Goal: Transaction & Acquisition: Book appointment/travel/reservation

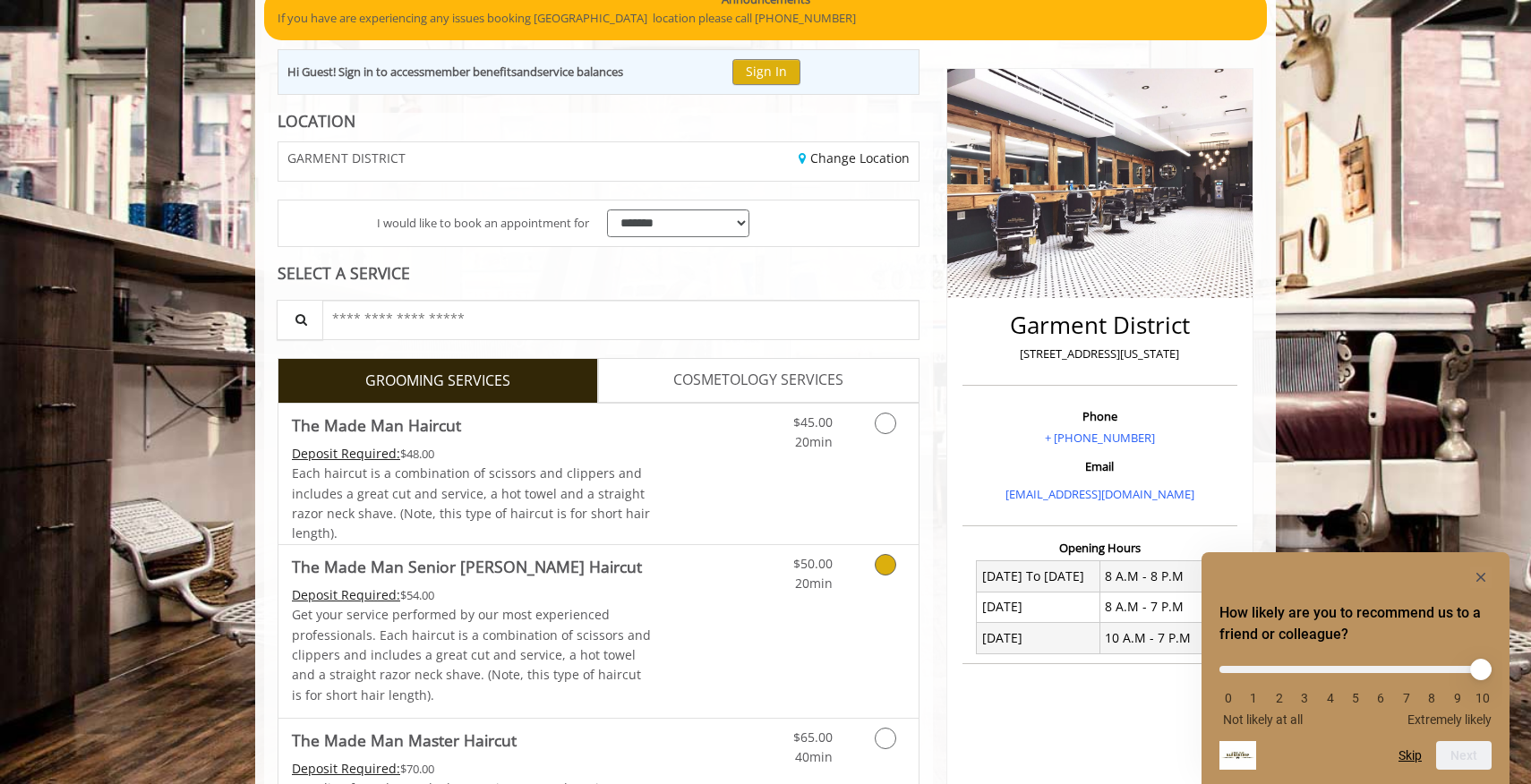
click at [709, 569] on link "Discounted Price" at bounding box center [706, 631] width 107 height 173
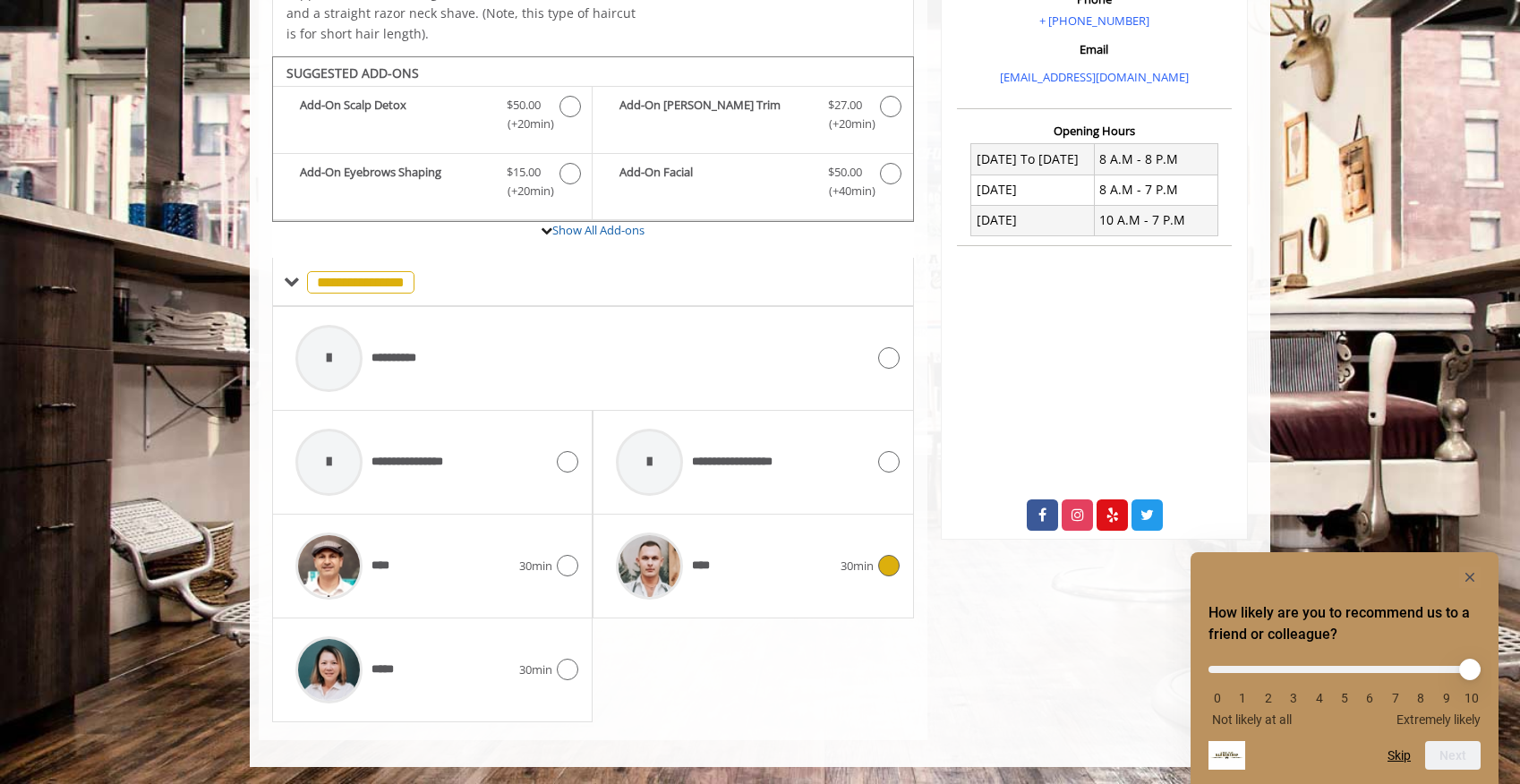
click at [708, 569] on span "****" at bounding box center [704, 565] width 23 height 18
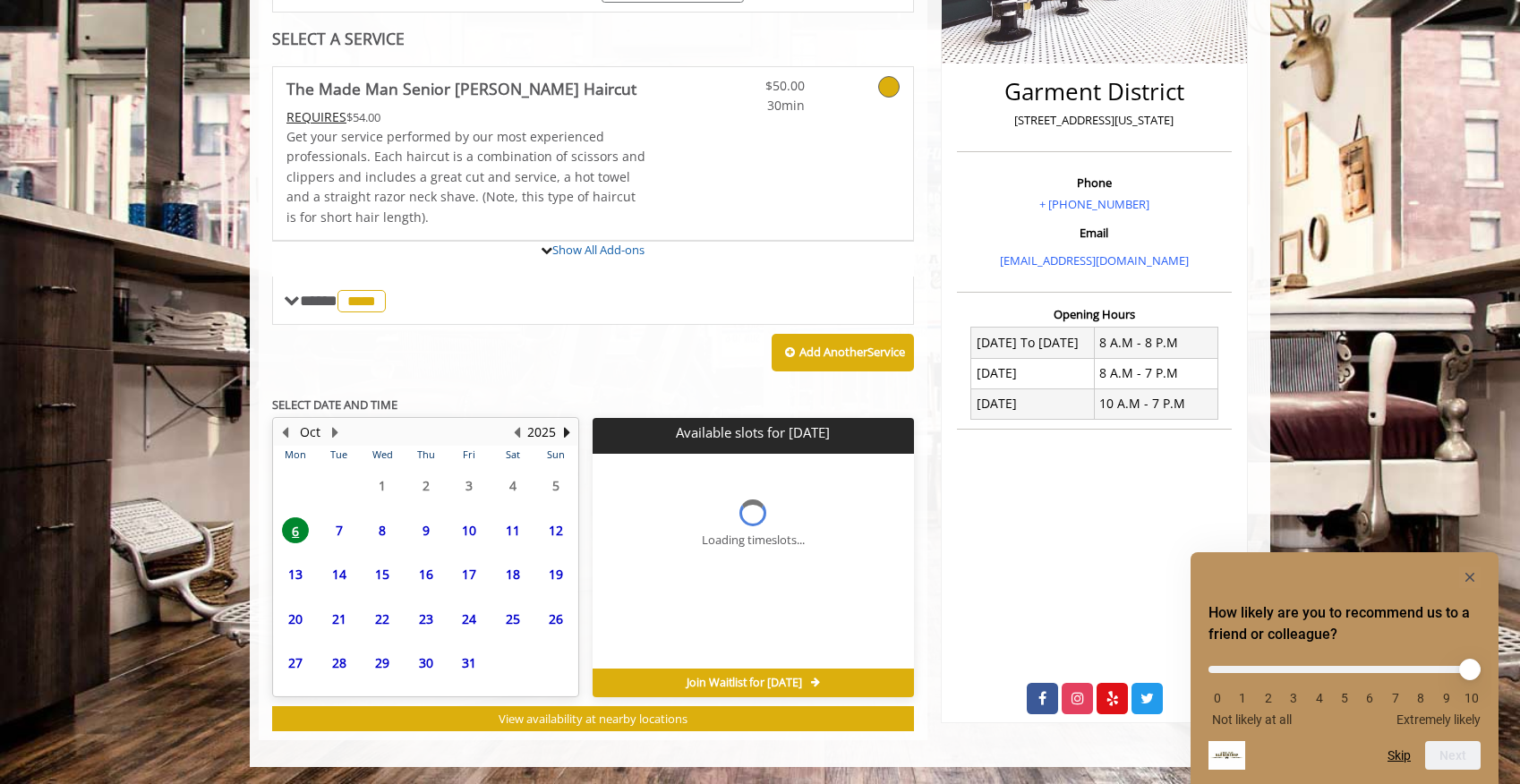
scroll to position [559, 0]
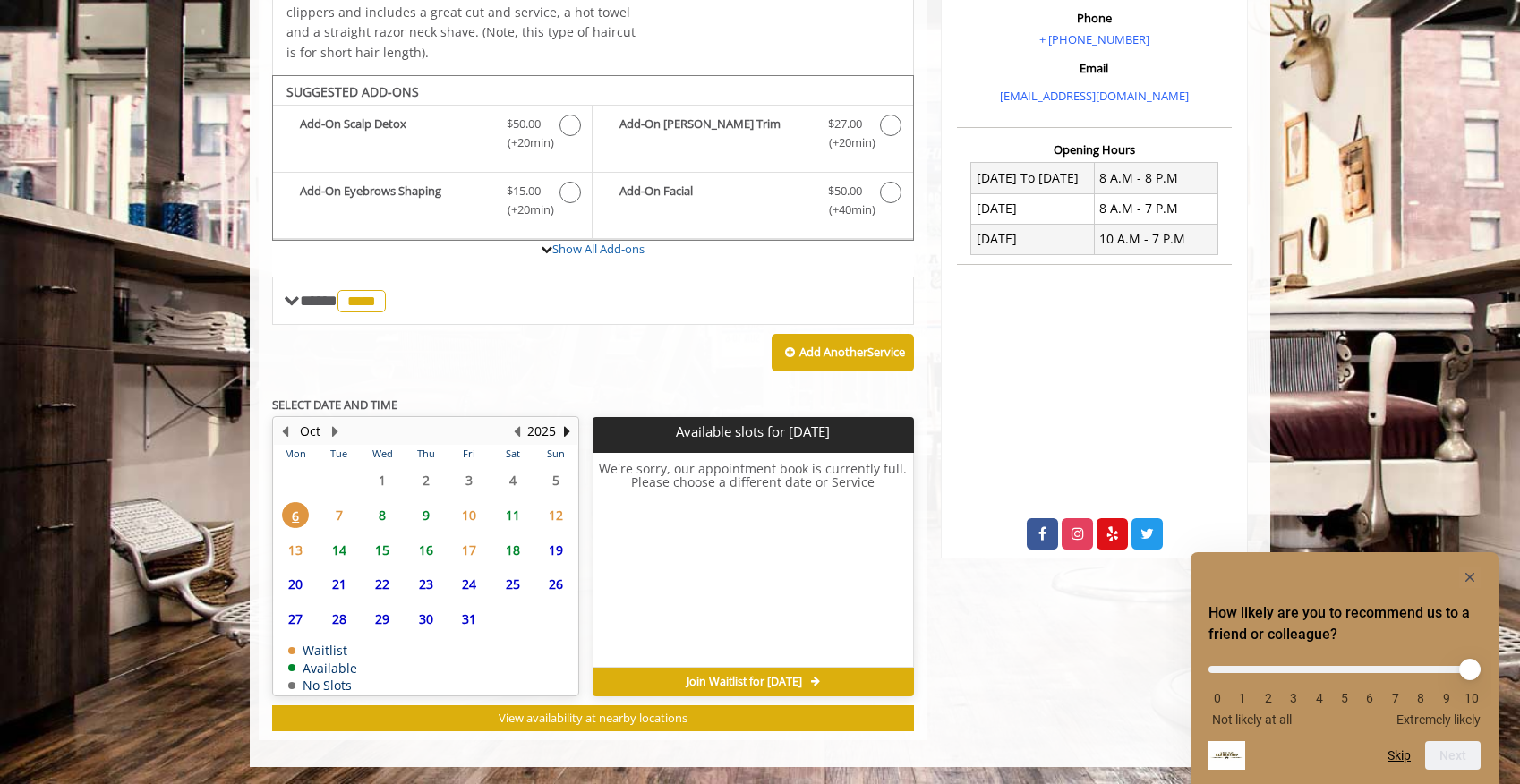
click at [339, 516] on span "7" at bounding box center [339, 515] width 27 height 26
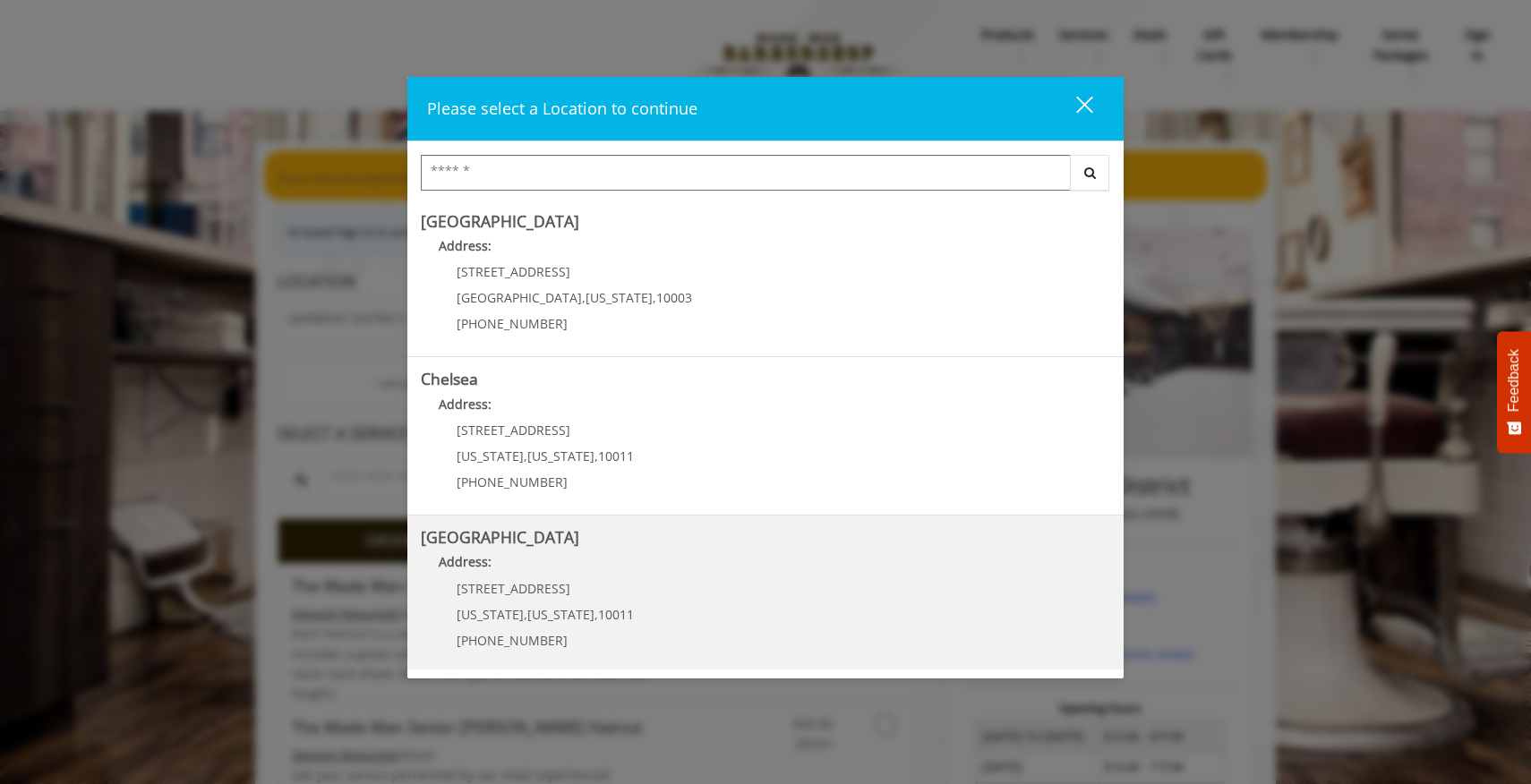
scroll to position [320, 0]
click at [643, 559] on District "Address:" at bounding box center [765, 563] width 689 height 28
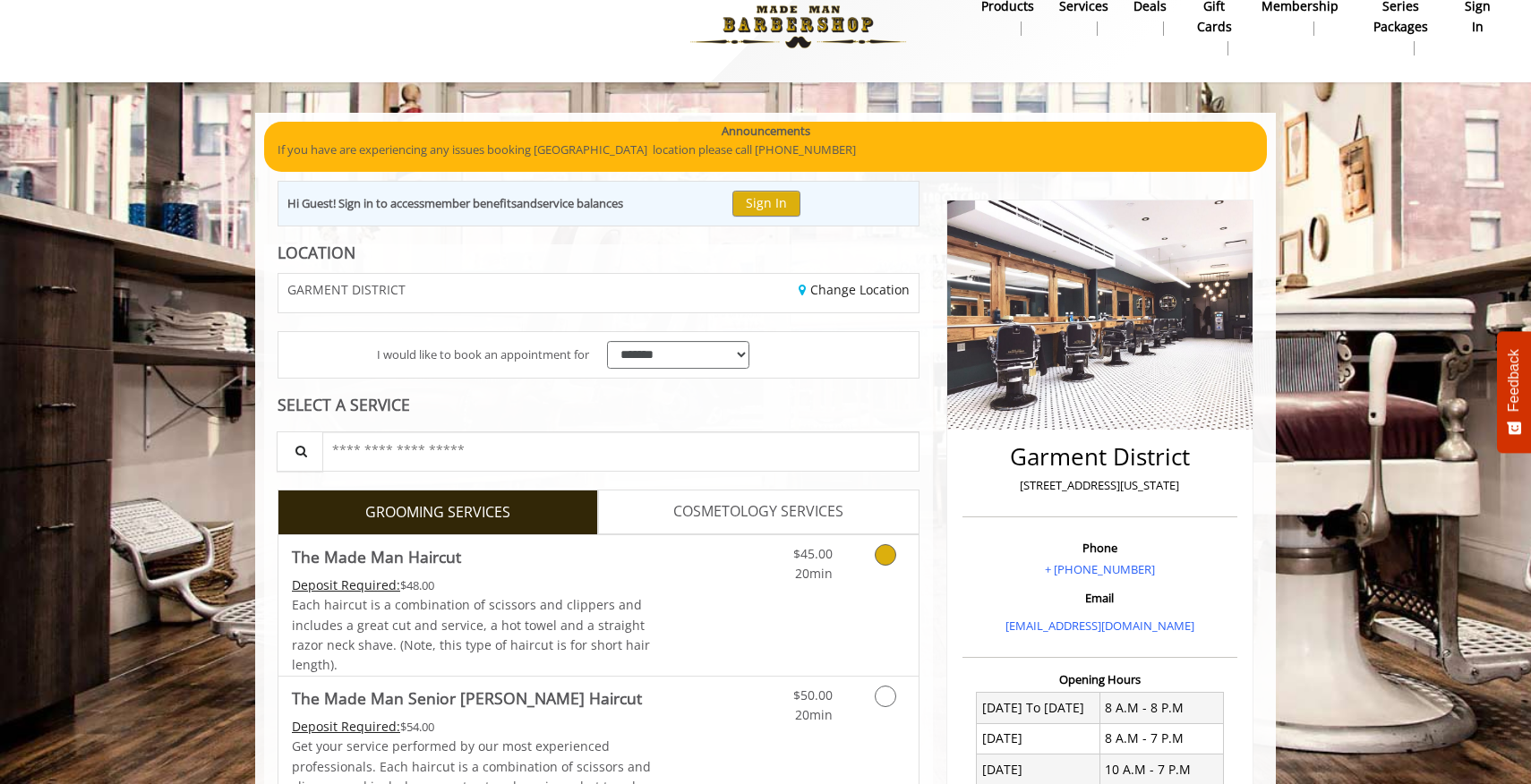
scroll to position [50, 0]
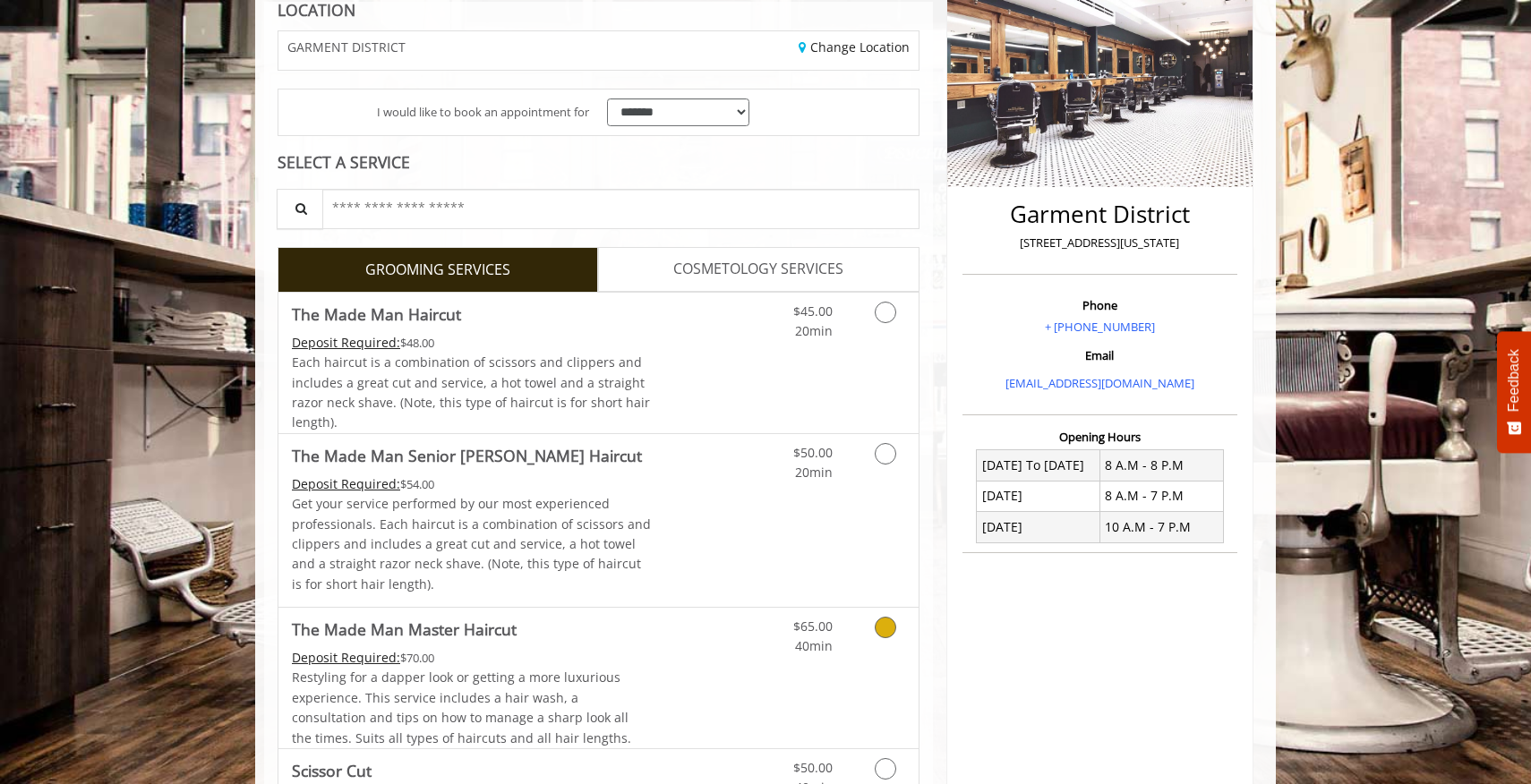
scroll to position [348, 0]
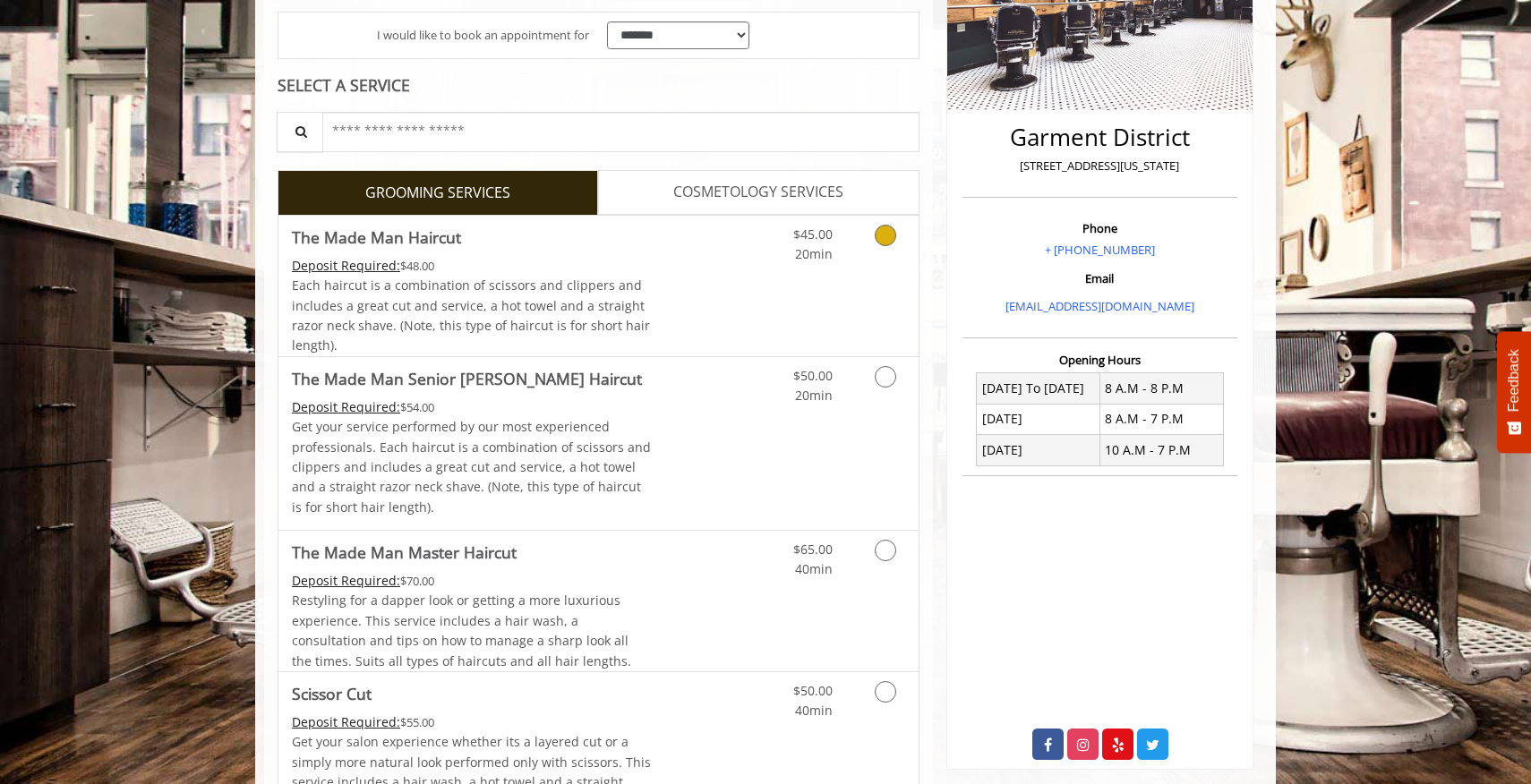
click at [639, 300] on div "Each haircut is a combination of scissors and clippers and includes a great cut…" at bounding box center [471, 316] width 360 height 81
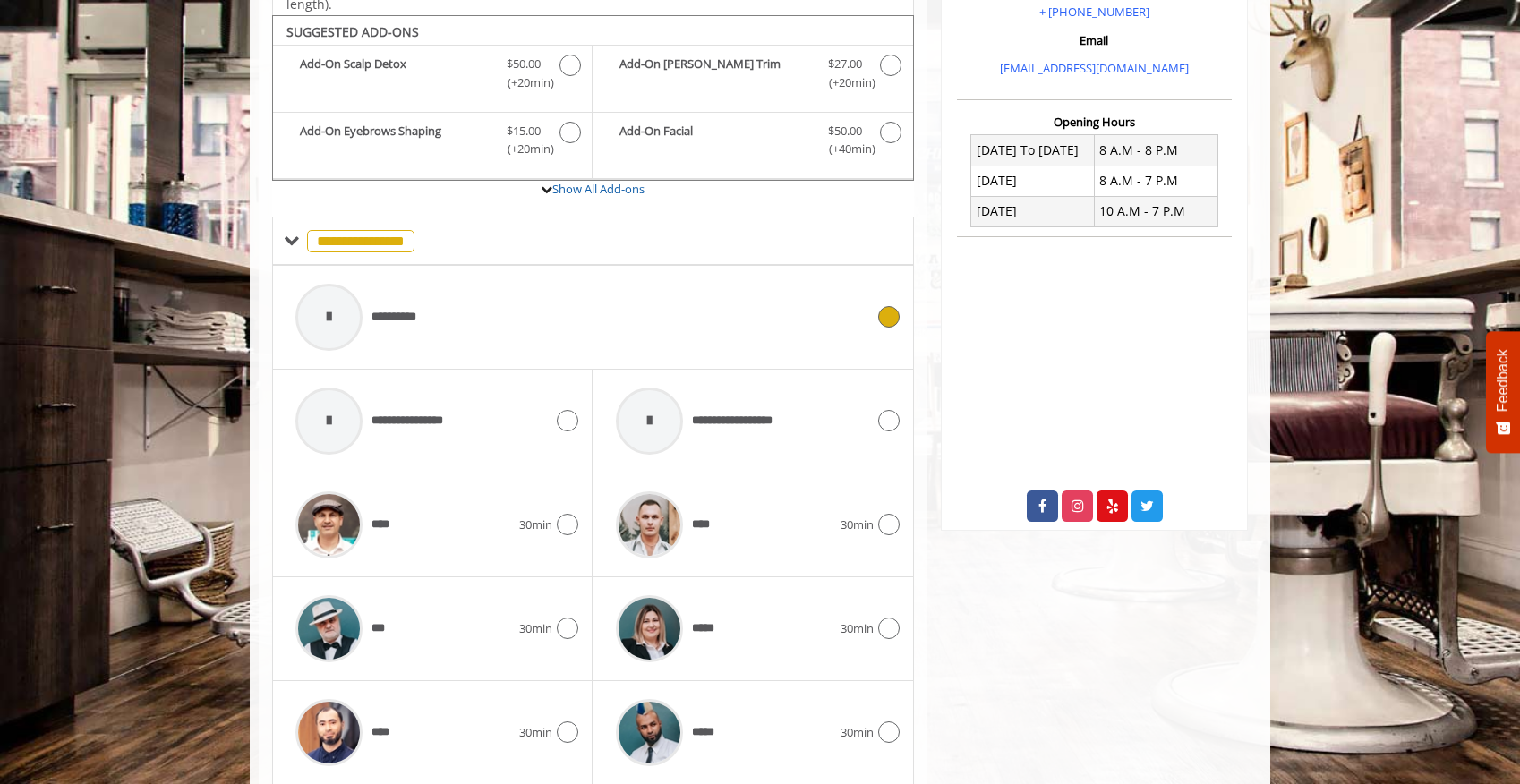
scroll to position [600, 0]
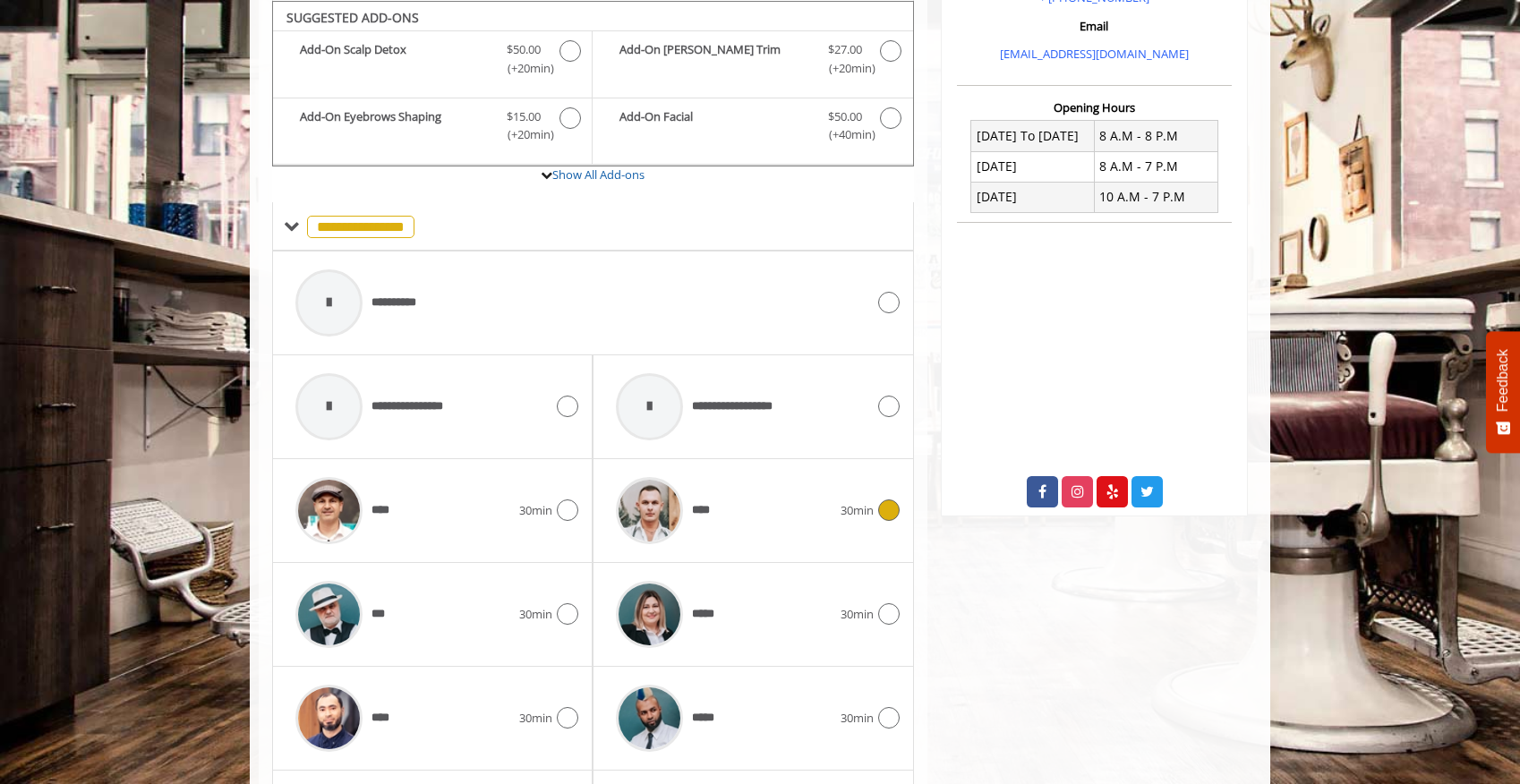
click at [708, 503] on span "****" at bounding box center [704, 510] width 23 height 18
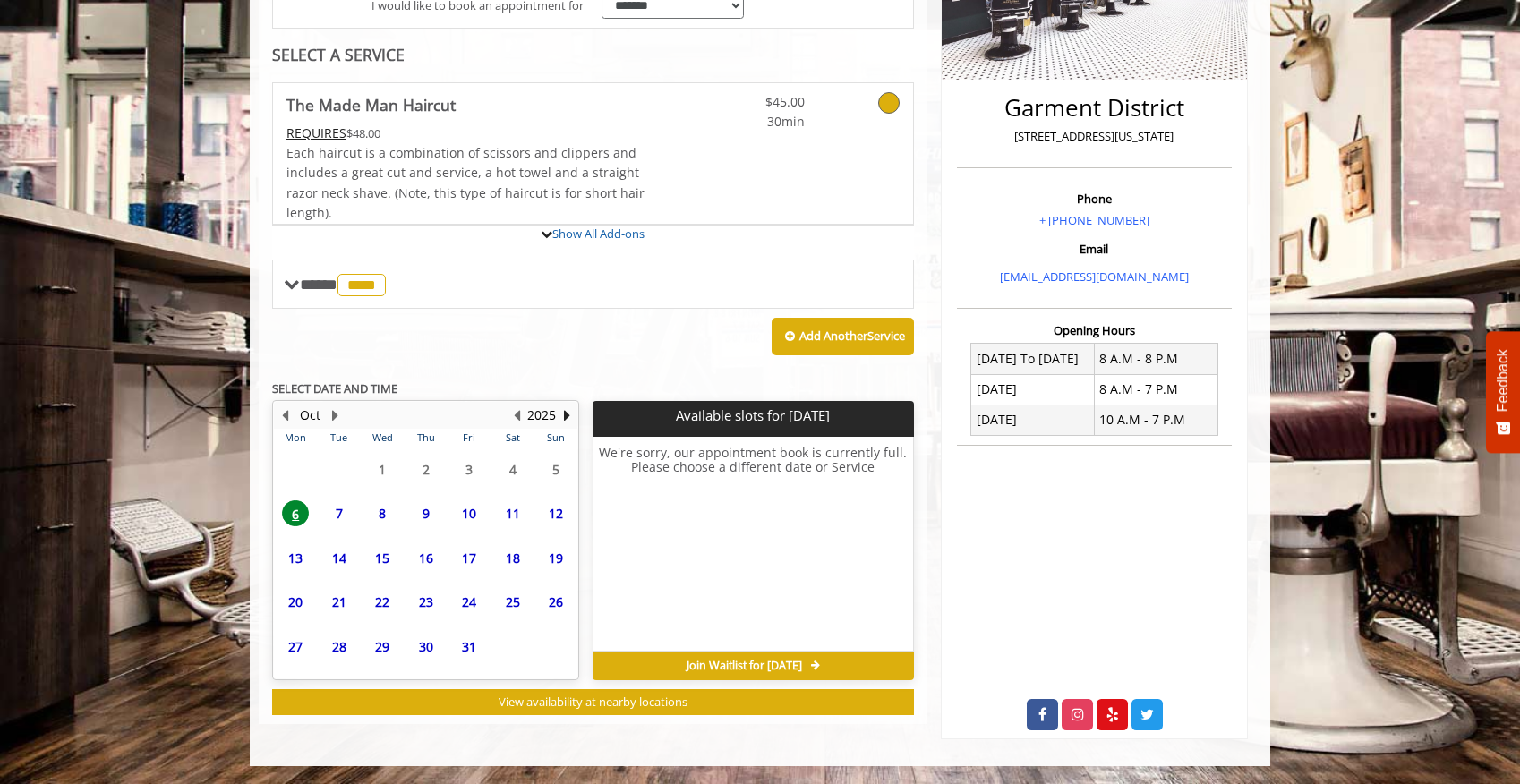
scroll to position [526, 0]
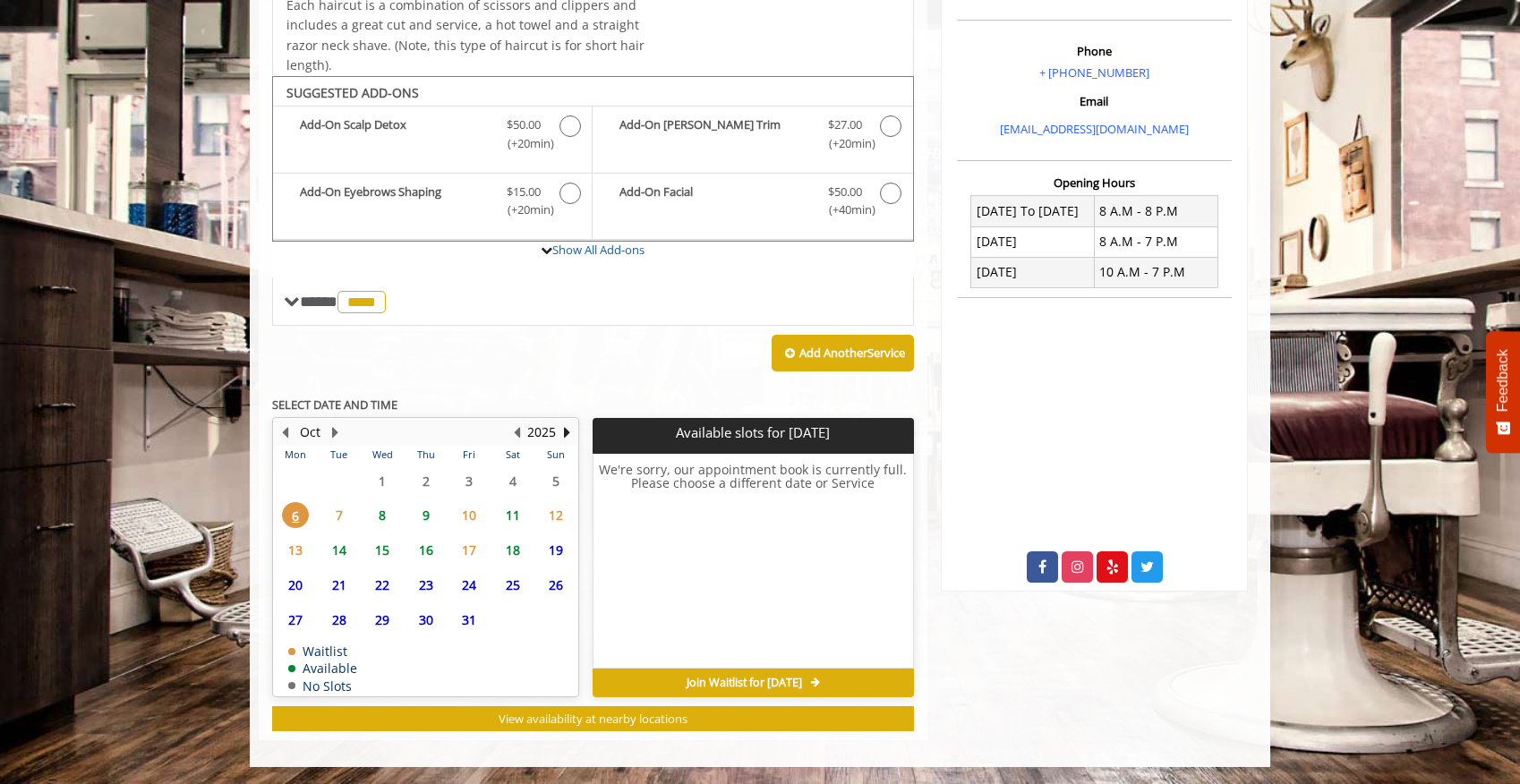
click at [339, 511] on span "7" at bounding box center [339, 515] width 27 height 26
drag, startPoint x: 356, startPoint y: 512, endPoint x: 369, endPoint y: 514, distance: 13.2
click at [369, 514] on span "8" at bounding box center [382, 515] width 27 height 26
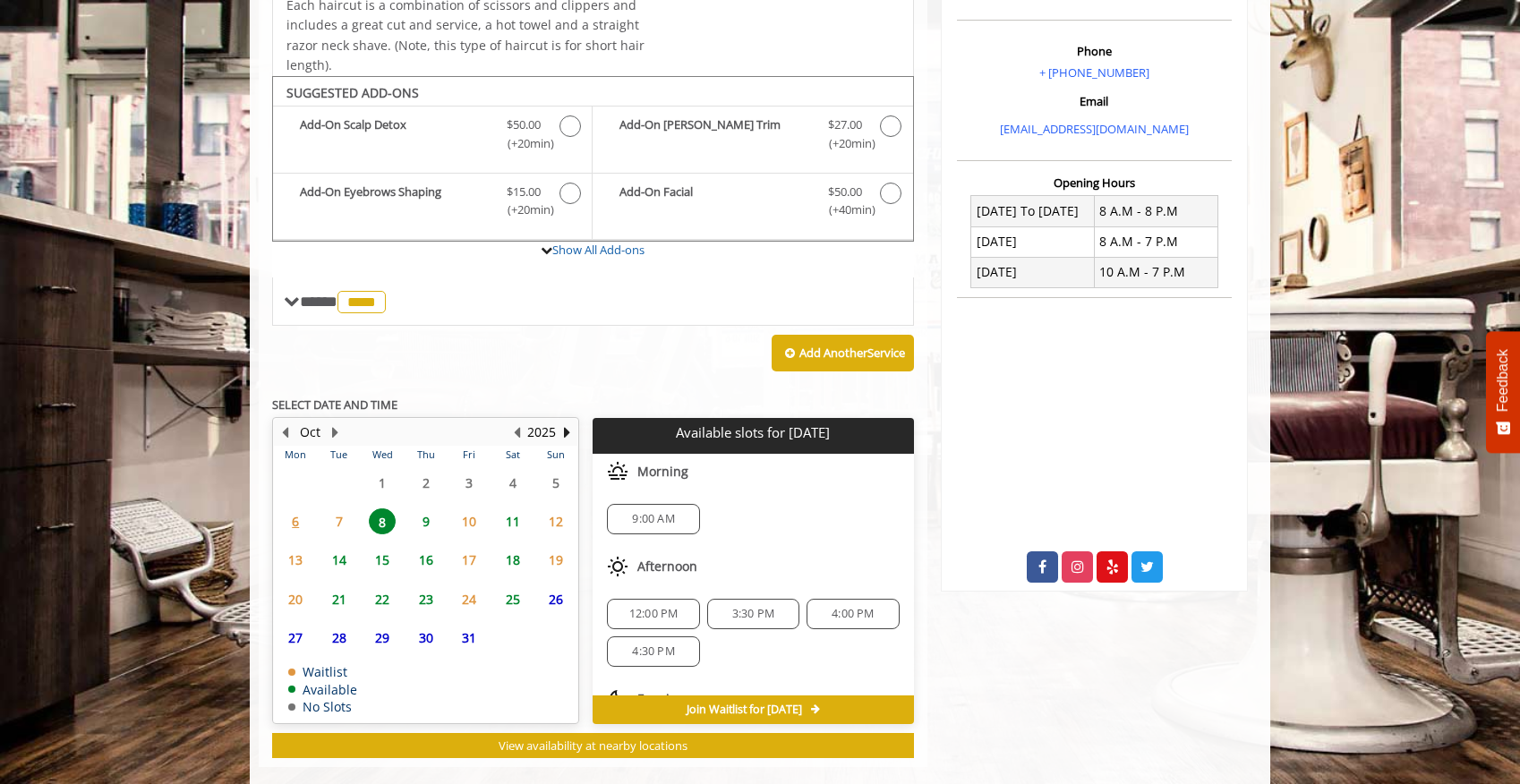
scroll to position [552, 0]
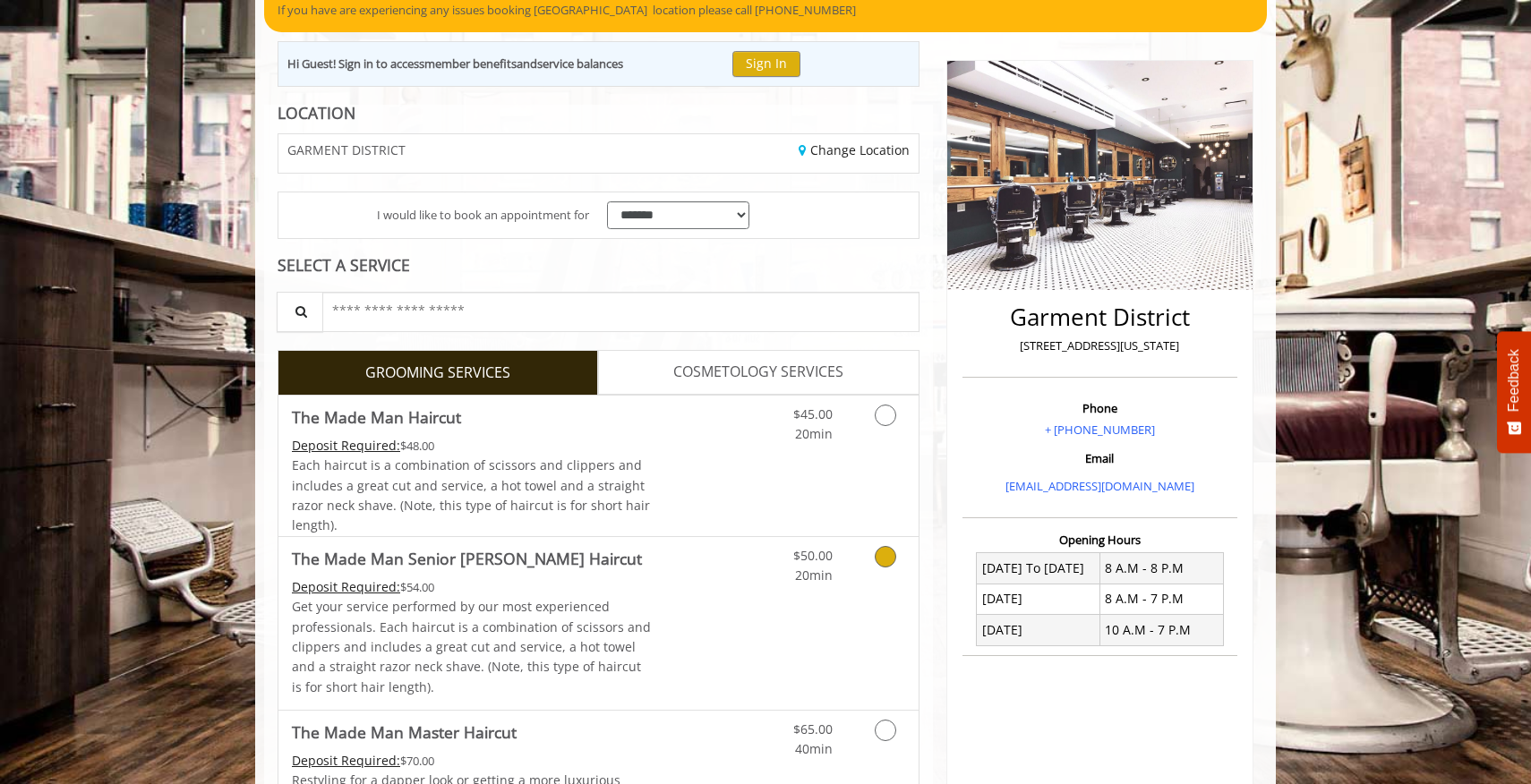
click at [640, 608] on p "Get your service performed by our most experienced professionals. Each haircut …" at bounding box center [471, 646] width 360 height 100
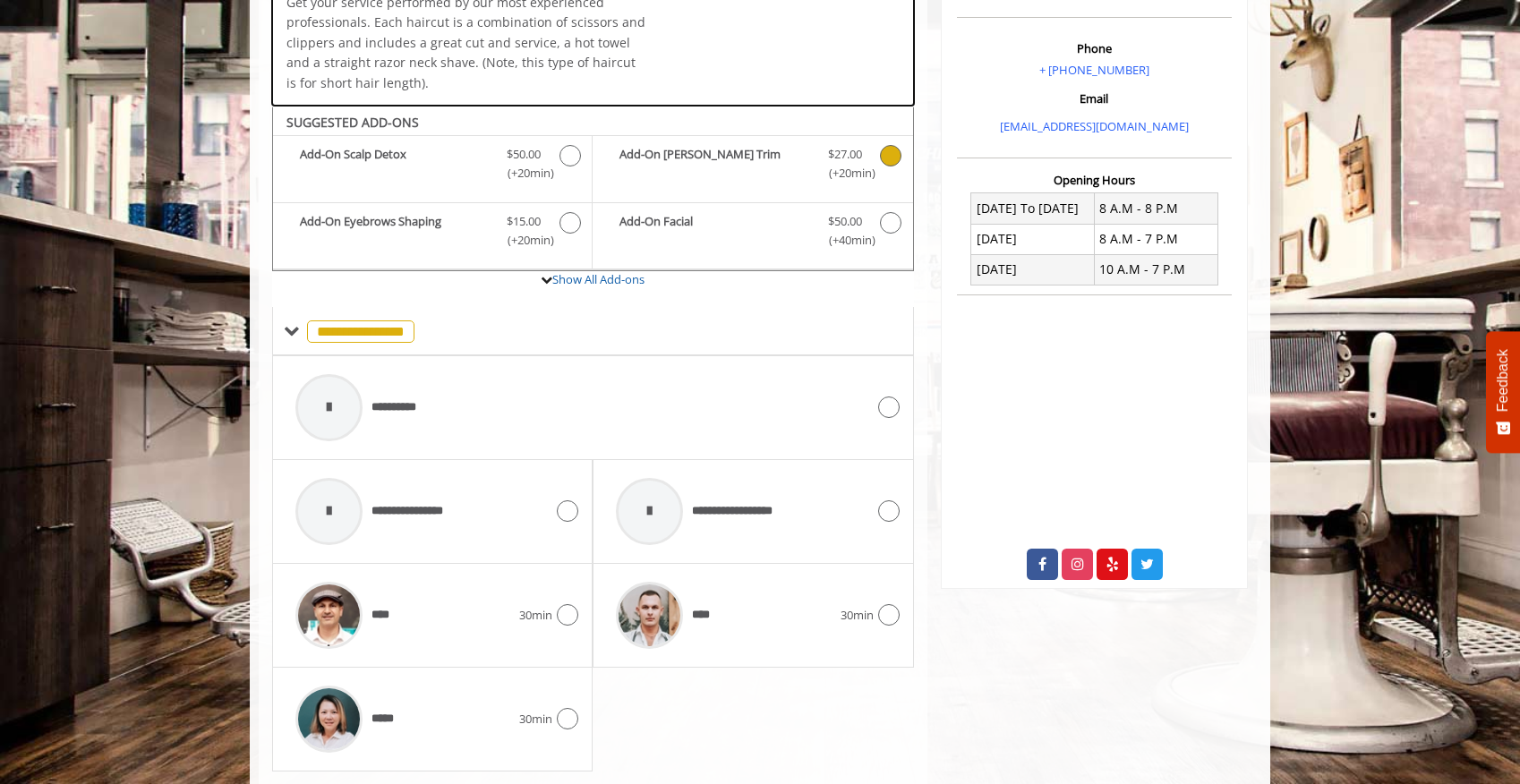
scroll to position [577, 0]
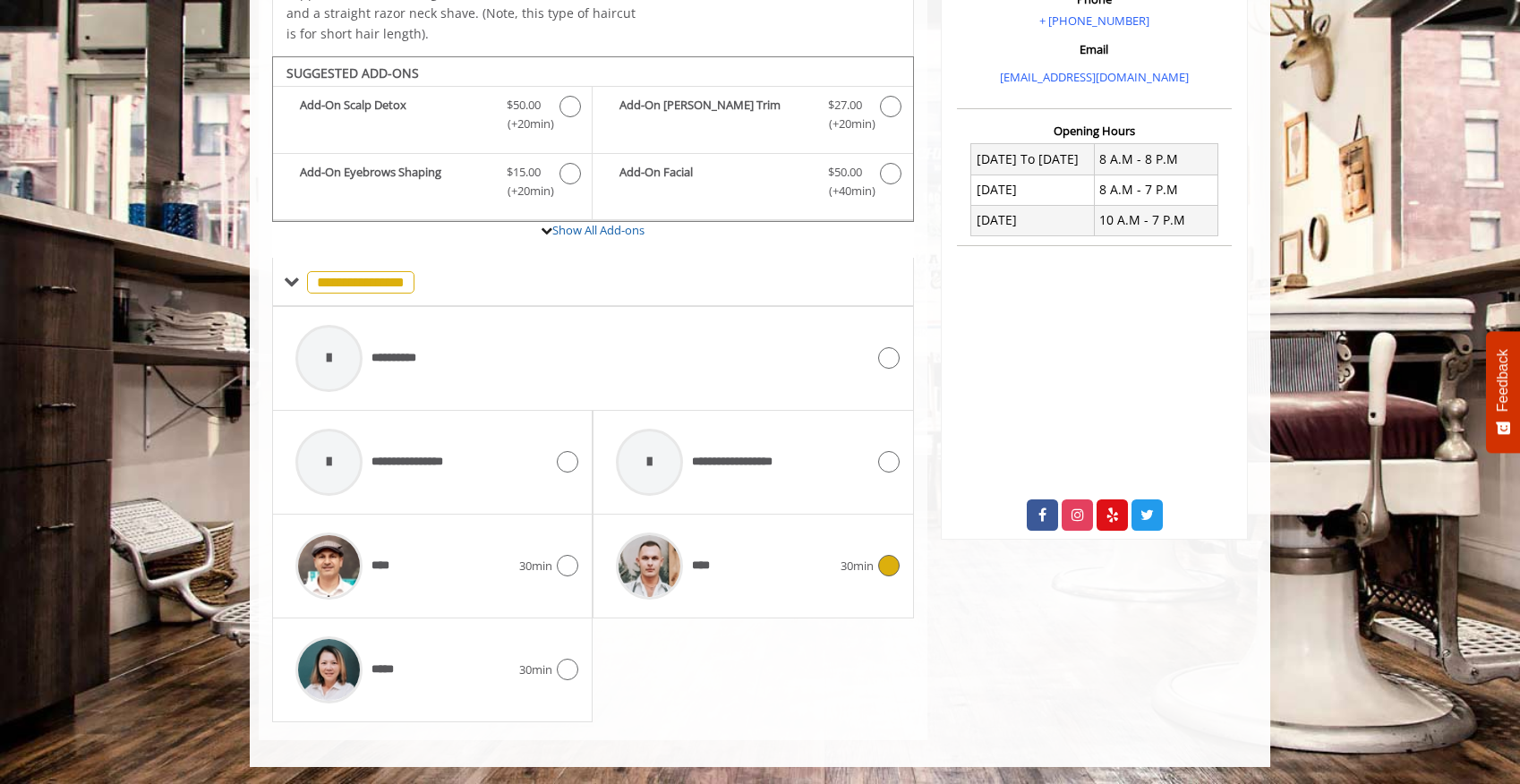
click at [720, 585] on div "****" at bounding box center [722, 566] width 232 height 85
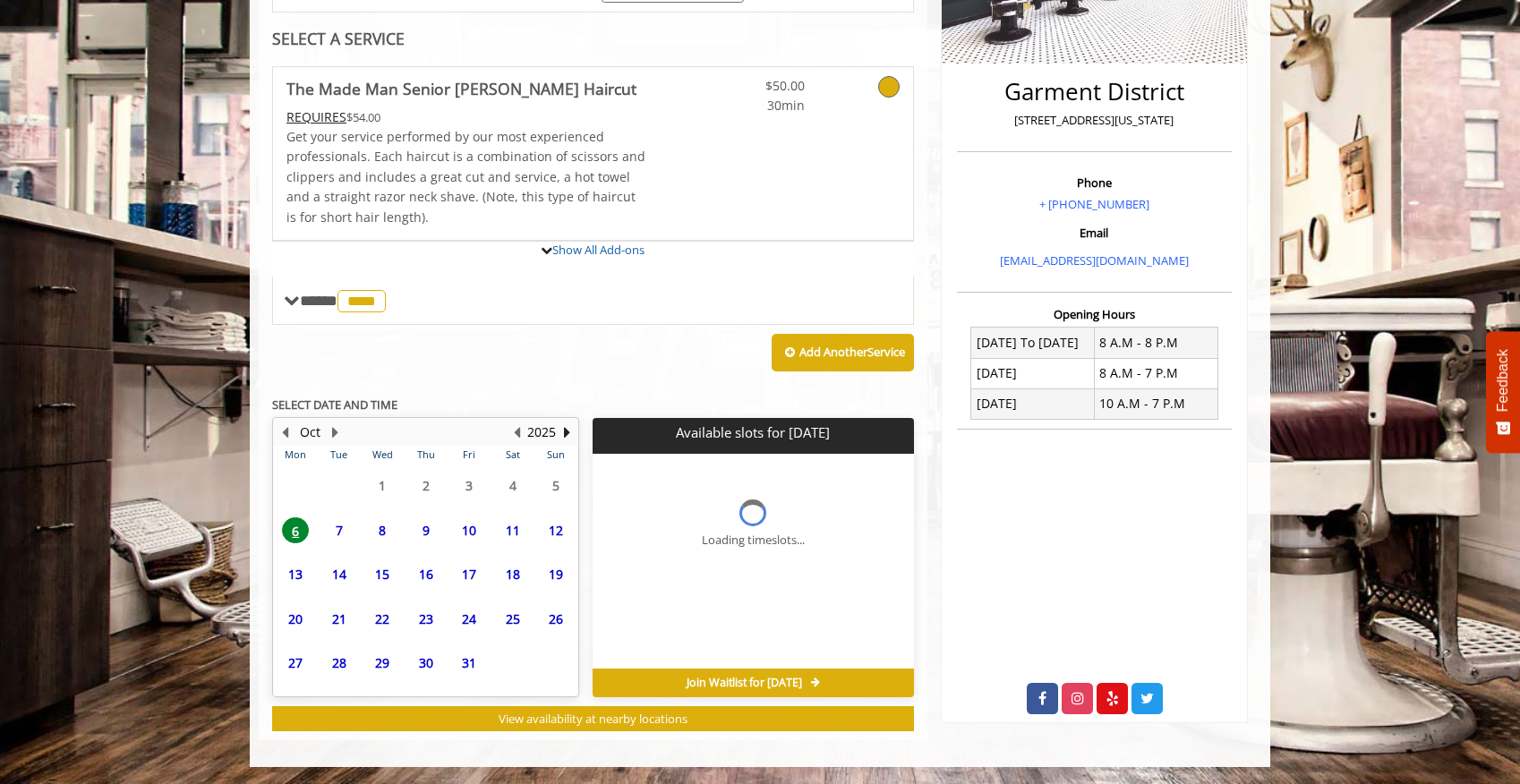
scroll to position [559, 0]
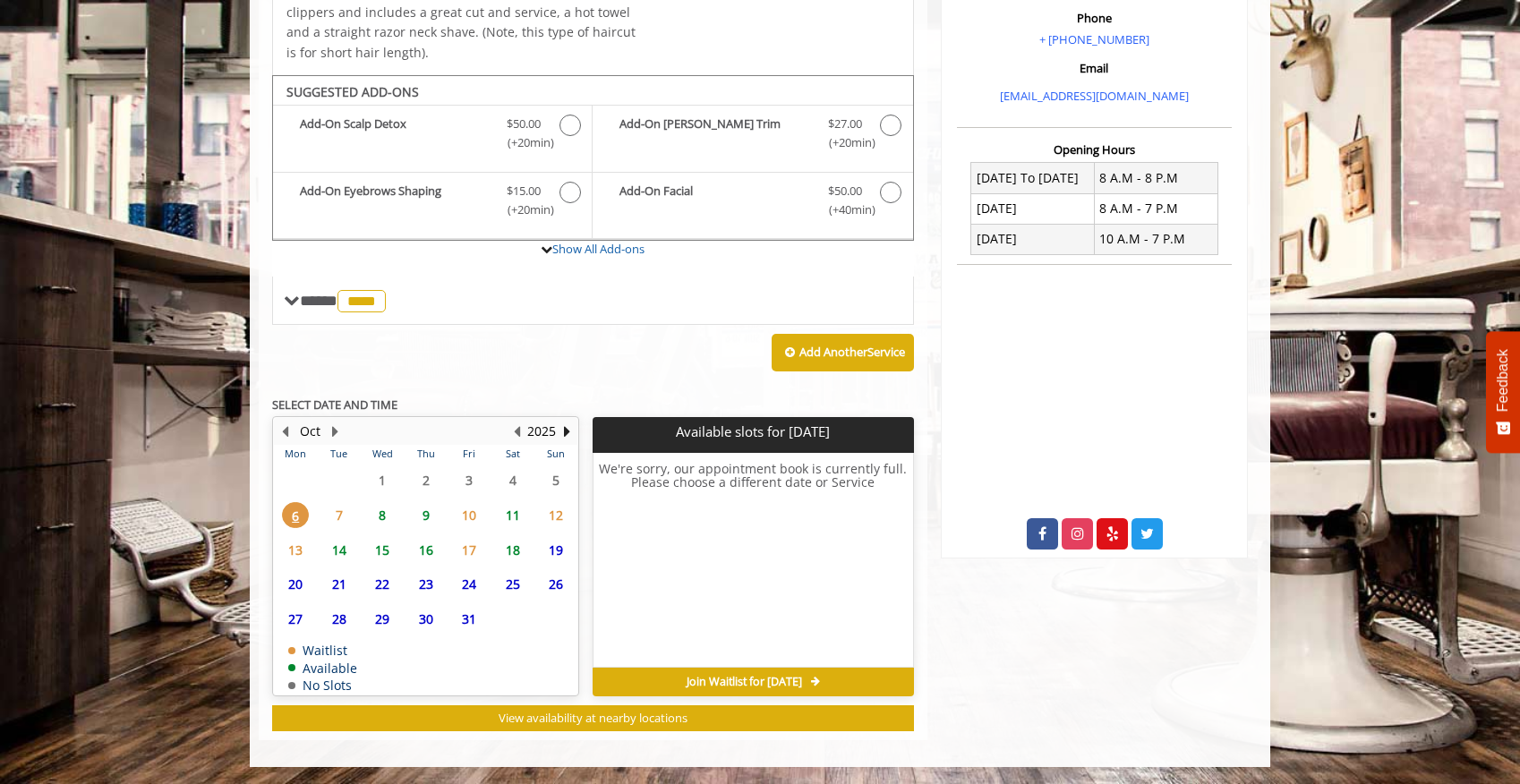
drag, startPoint x: 472, startPoint y: 509, endPoint x: 432, endPoint y: 511, distance: 40.0
click at [432, 511] on span "9" at bounding box center [427, 515] width 27 height 26
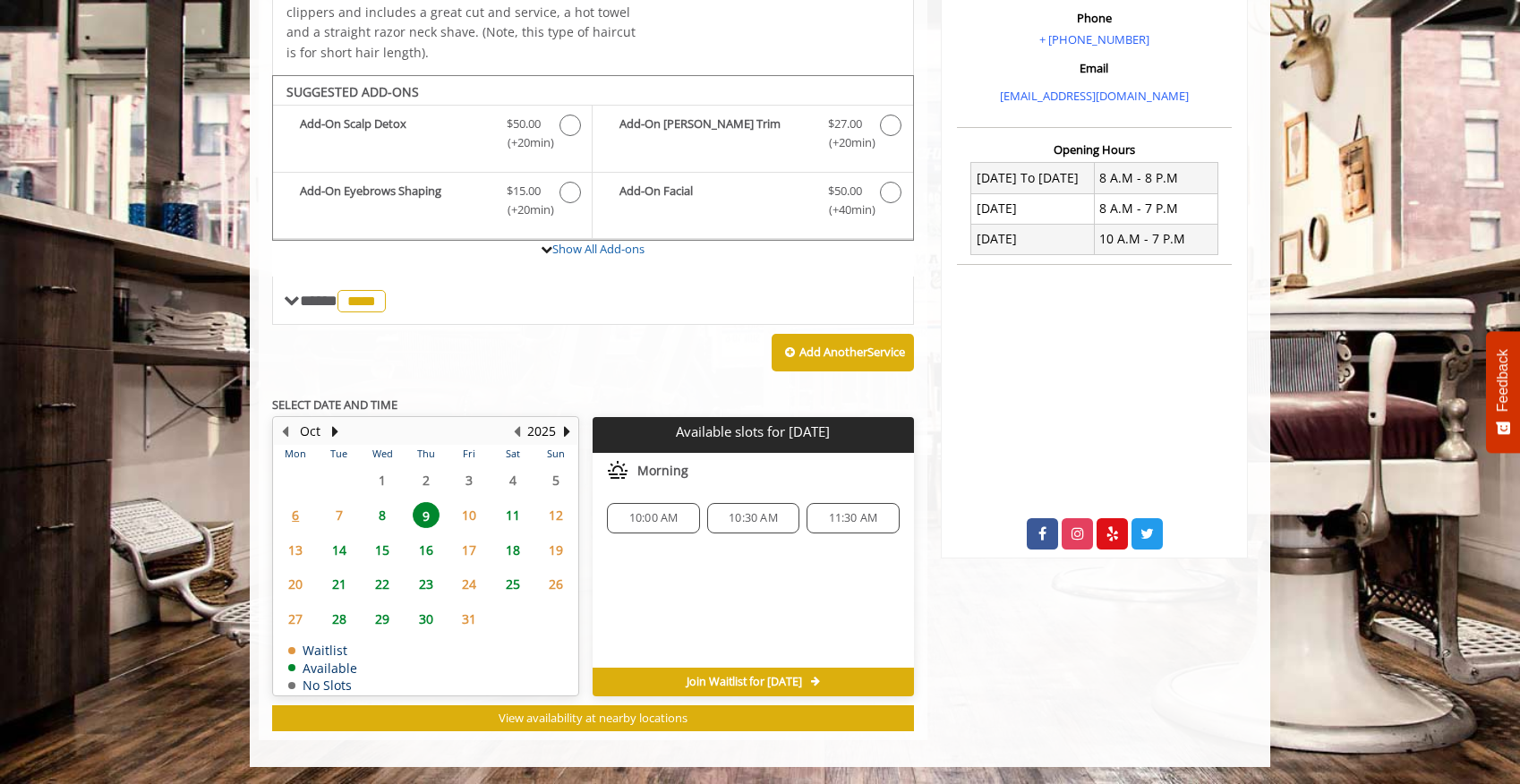
click at [386, 519] on span "8" at bounding box center [382, 515] width 27 height 26
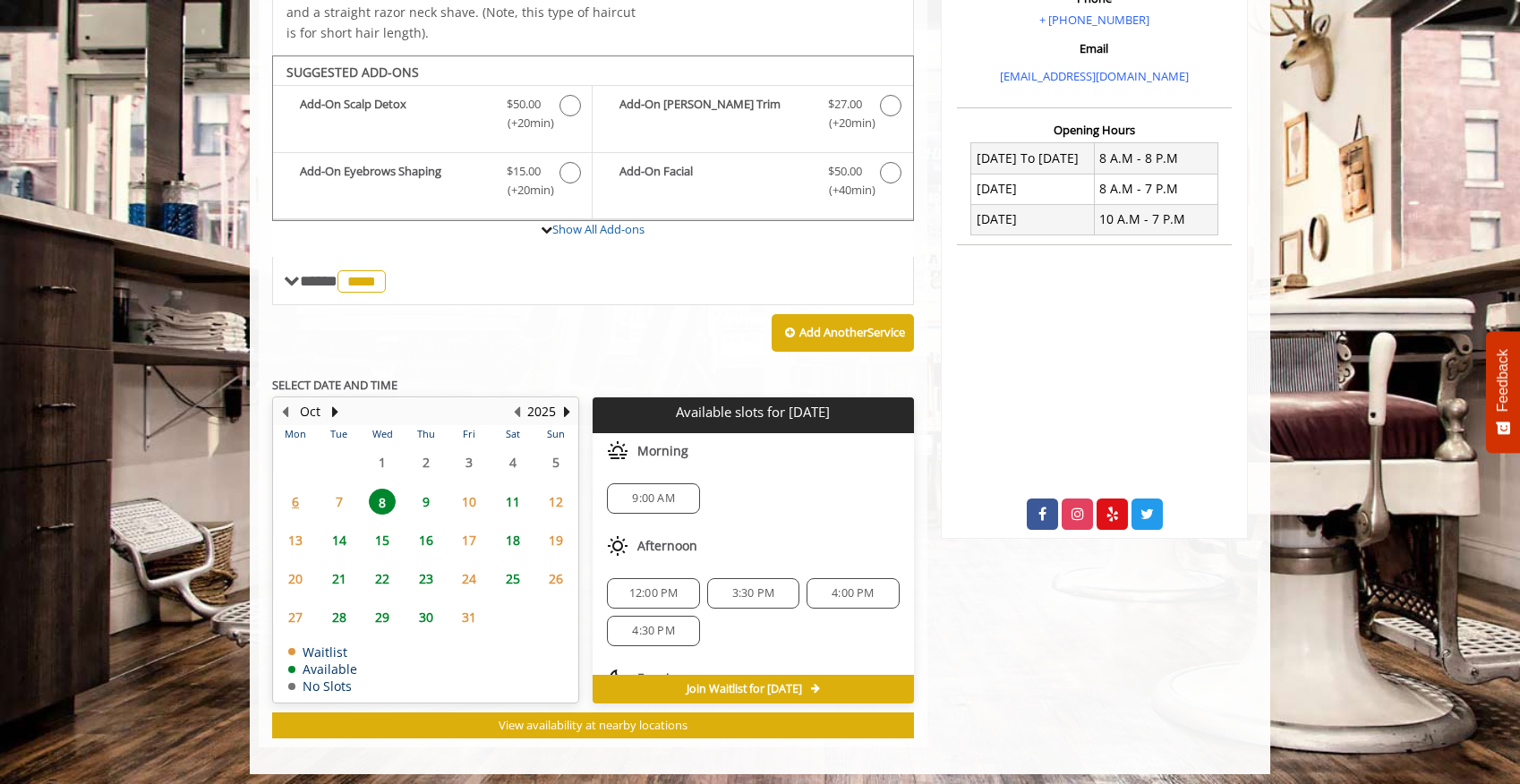
scroll to position [579, 0]
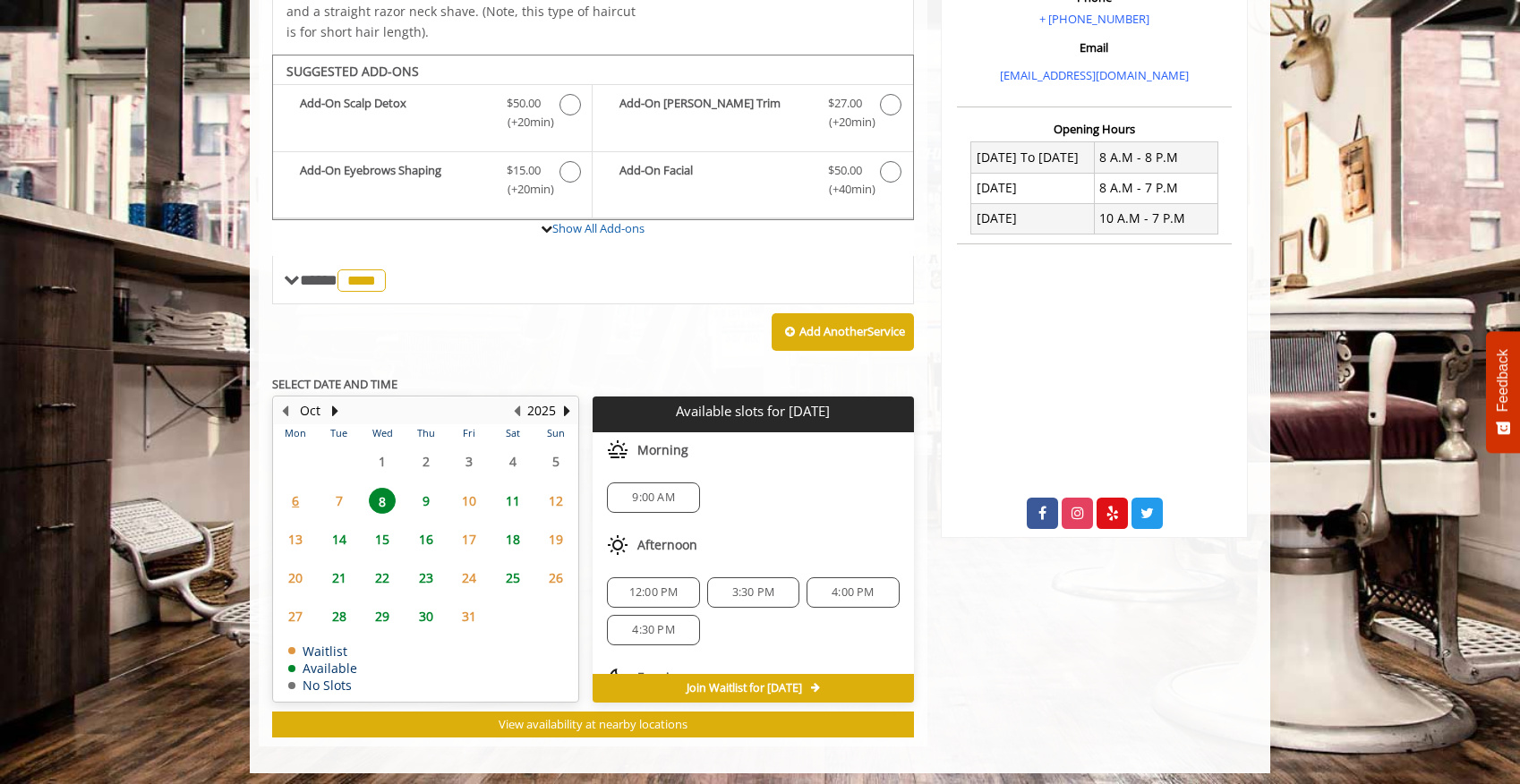
click at [722, 597] on span "3:30 PM" at bounding box center [753, 592] width 76 height 15
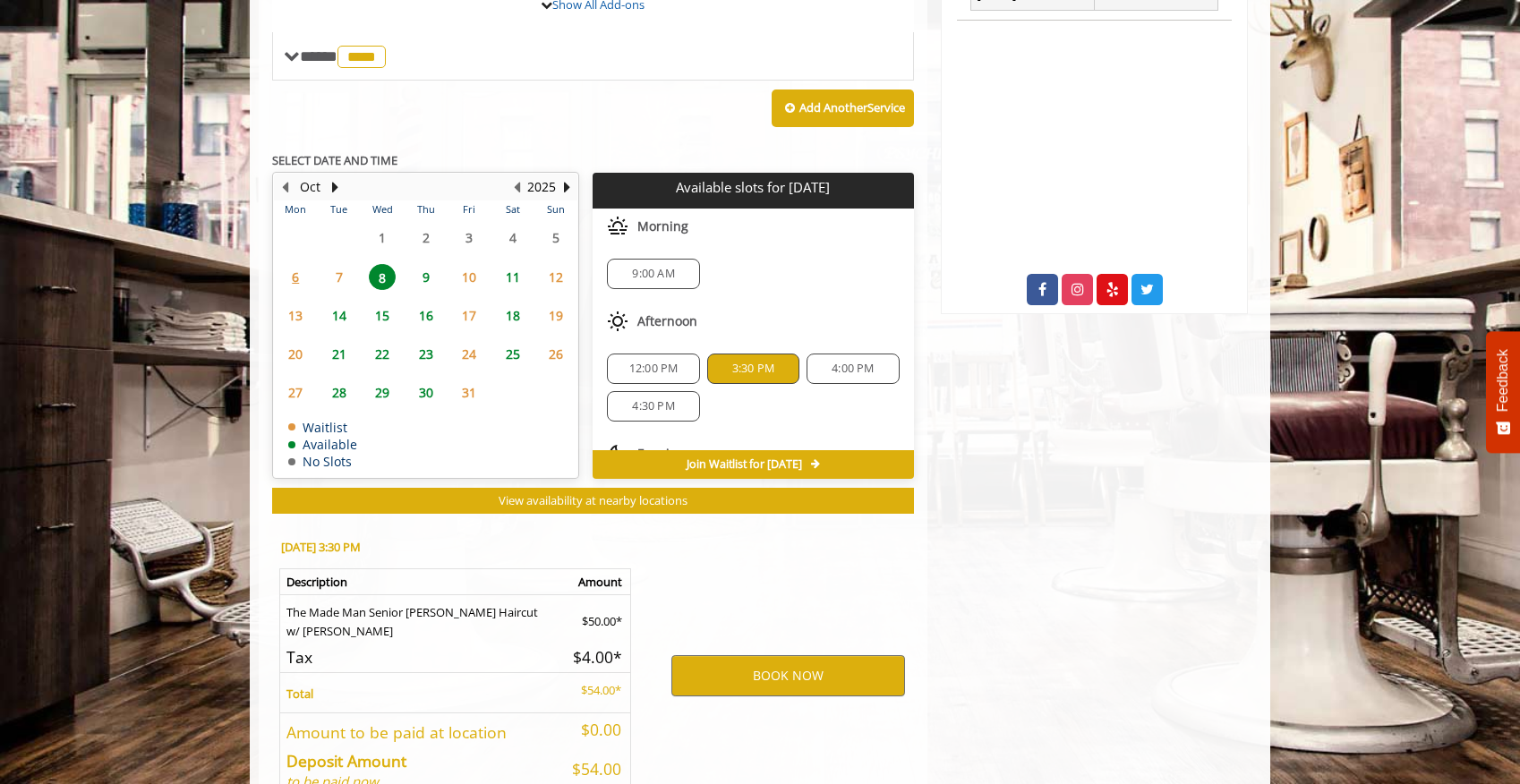
scroll to position [908, 0]
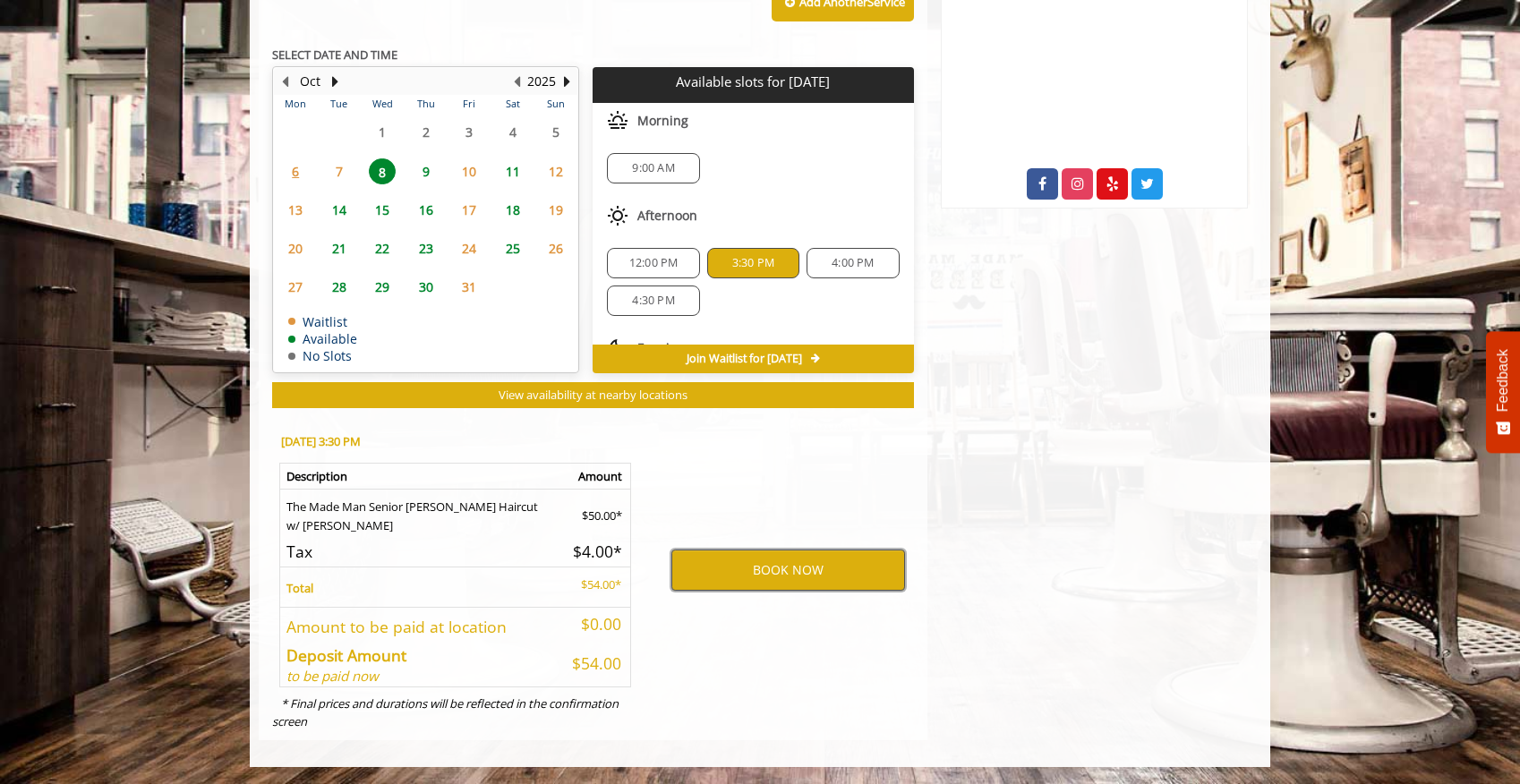
click at [732, 572] on button "BOOK NOW" at bounding box center [788, 570] width 233 height 41
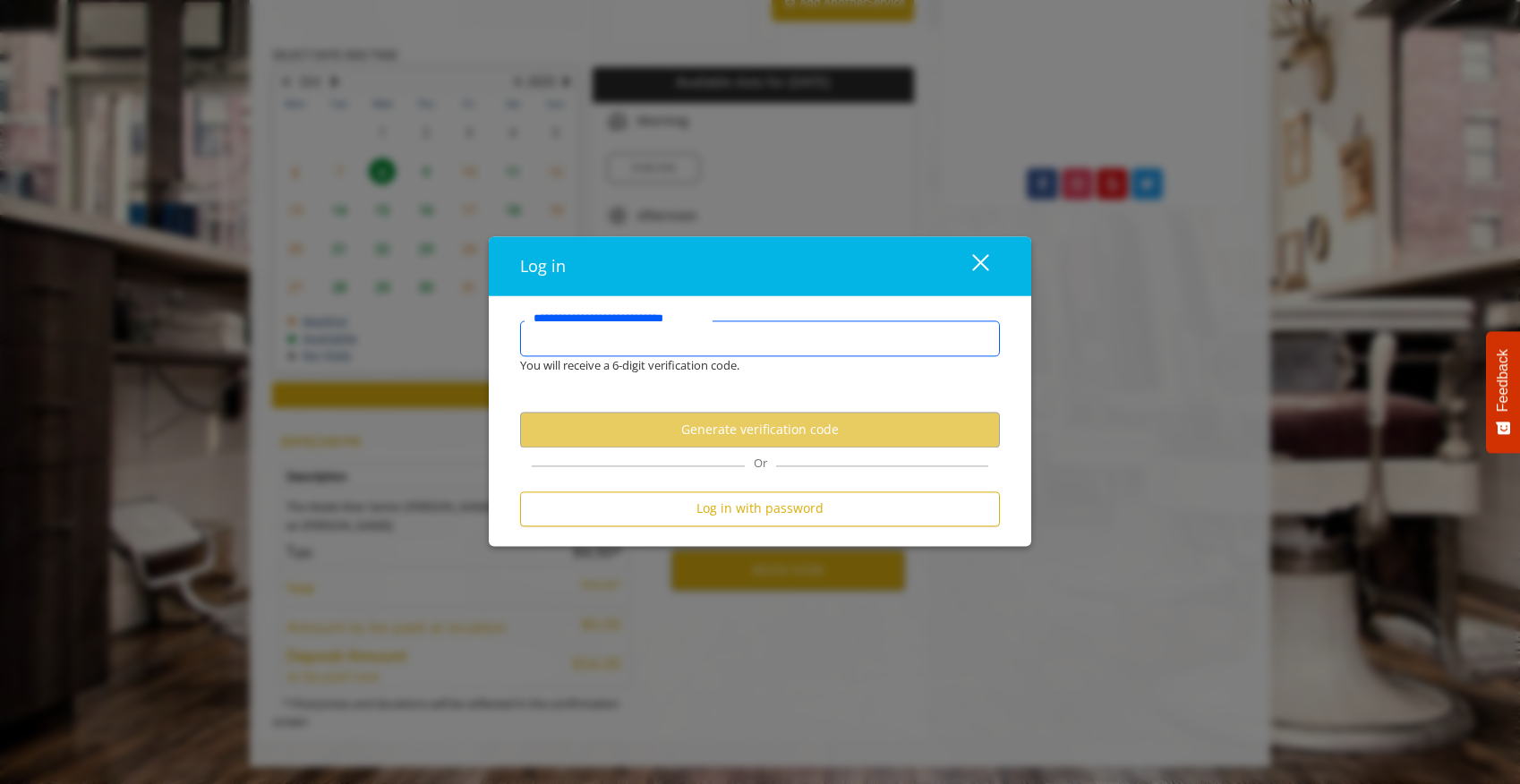
click at [691, 342] on input "**********" at bounding box center [760, 338] width 480 height 36
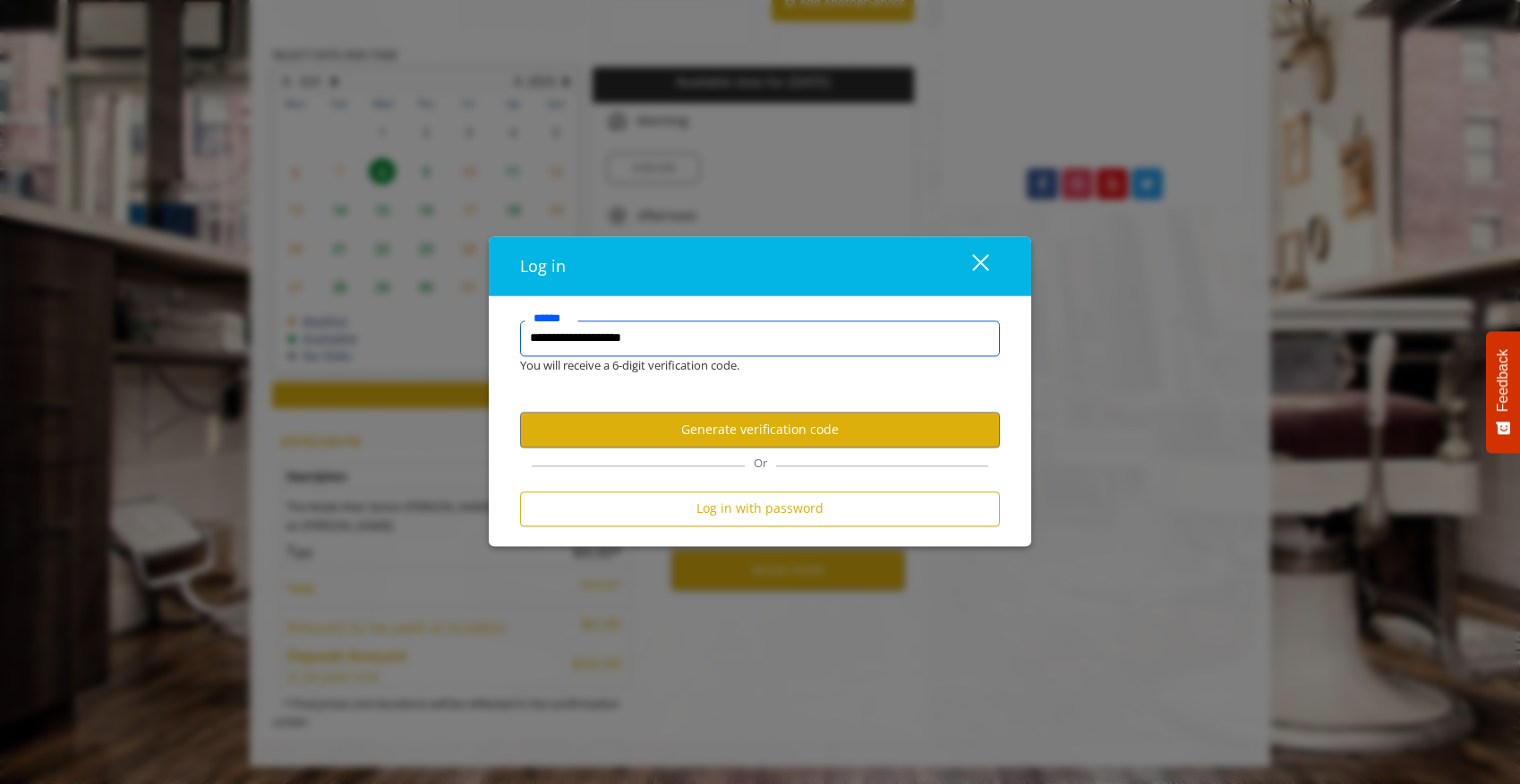
type input "**********"
click at [736, 420] on button "Generate verification code" at bounding box center [760, 430] width 480 height 35
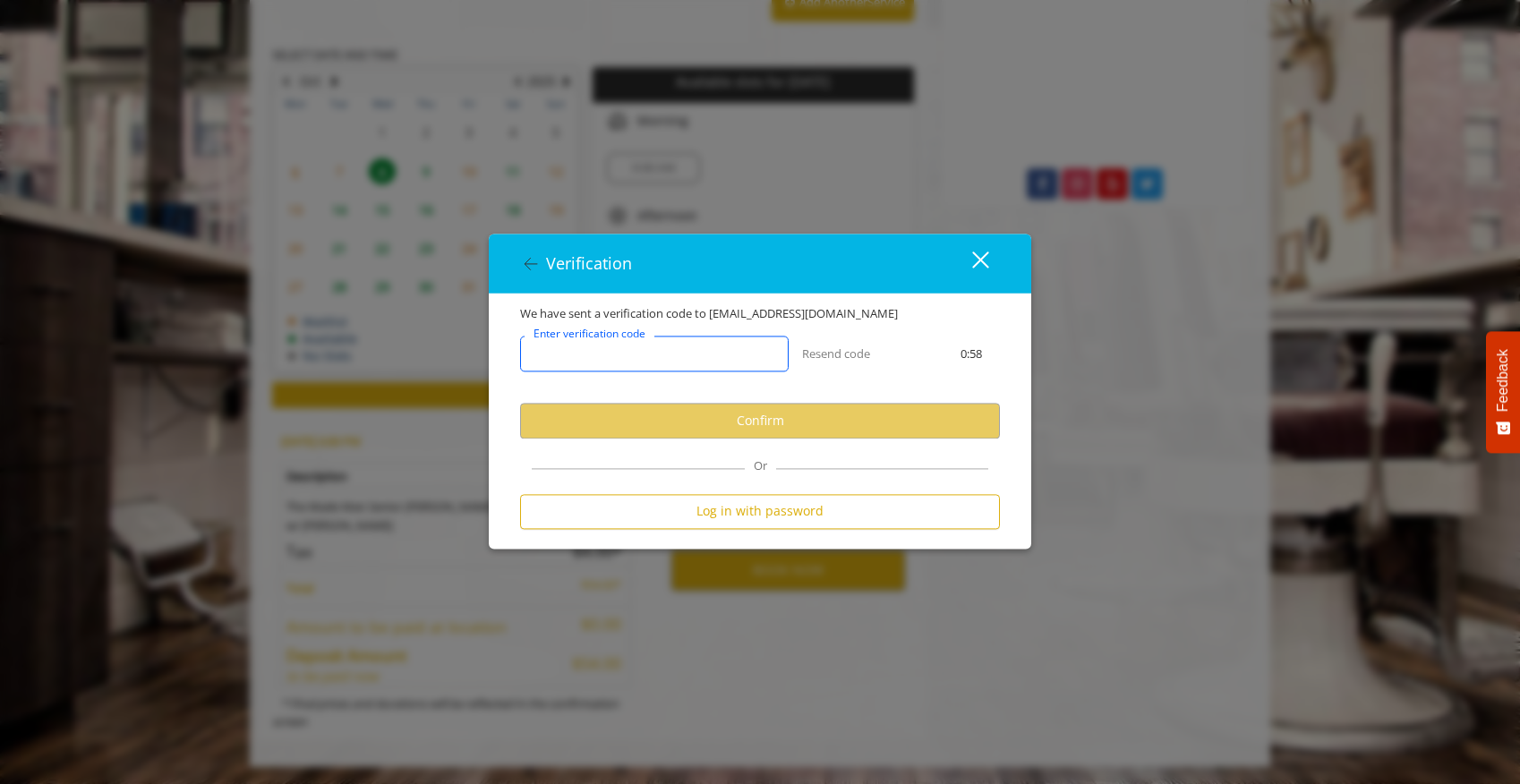
click at [695, 347] on input "Enter verification code" at bounding box center [654, 354] width 268 height 36
paste input "******"
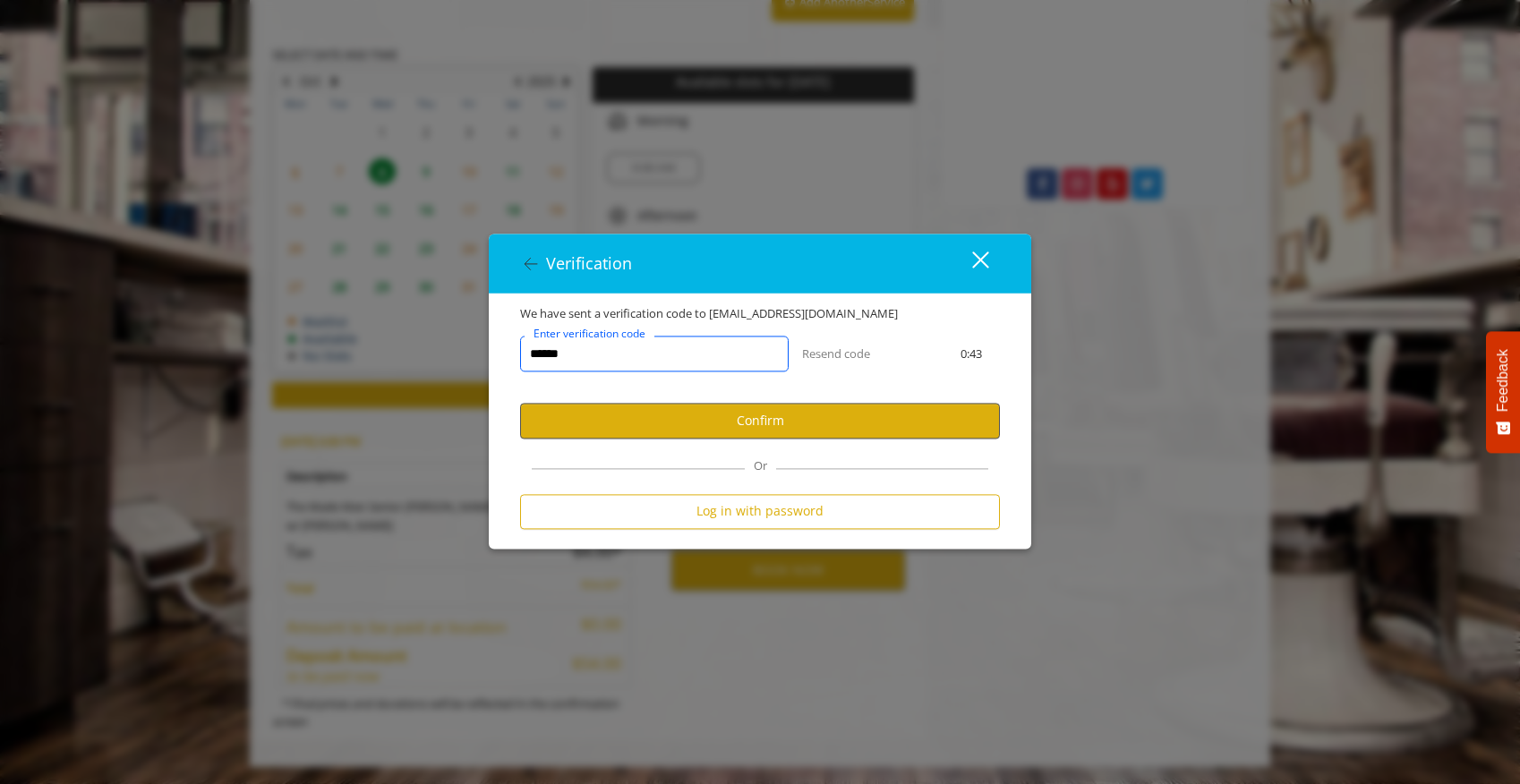
type input "******"
click at [772, 414] on button "Confirm" at bounding box center [760, 421] width 480 height 35
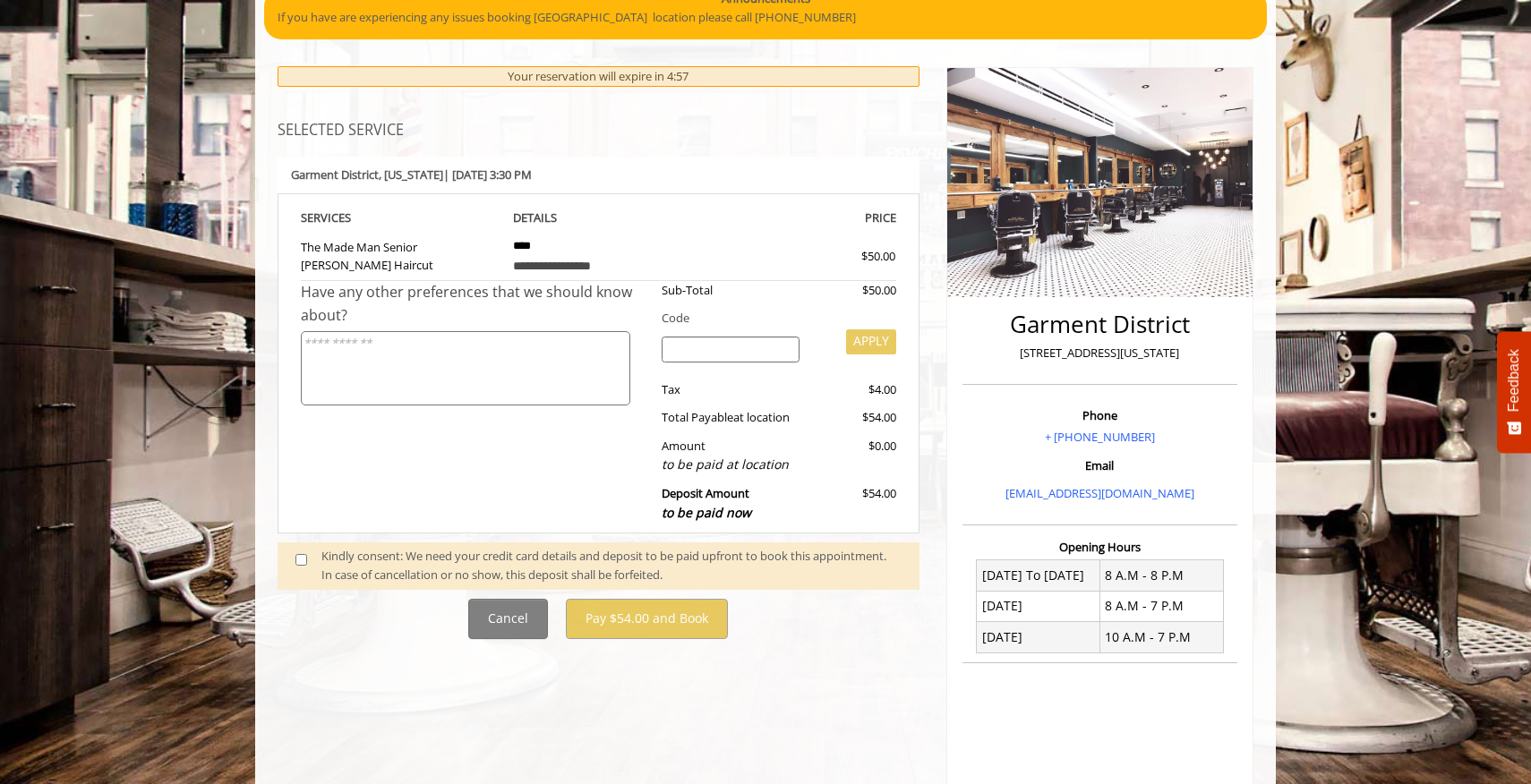
scroll to position [160, 0]
click at [307, 562] on span at bounding box center [308, 566] width 52 height 38
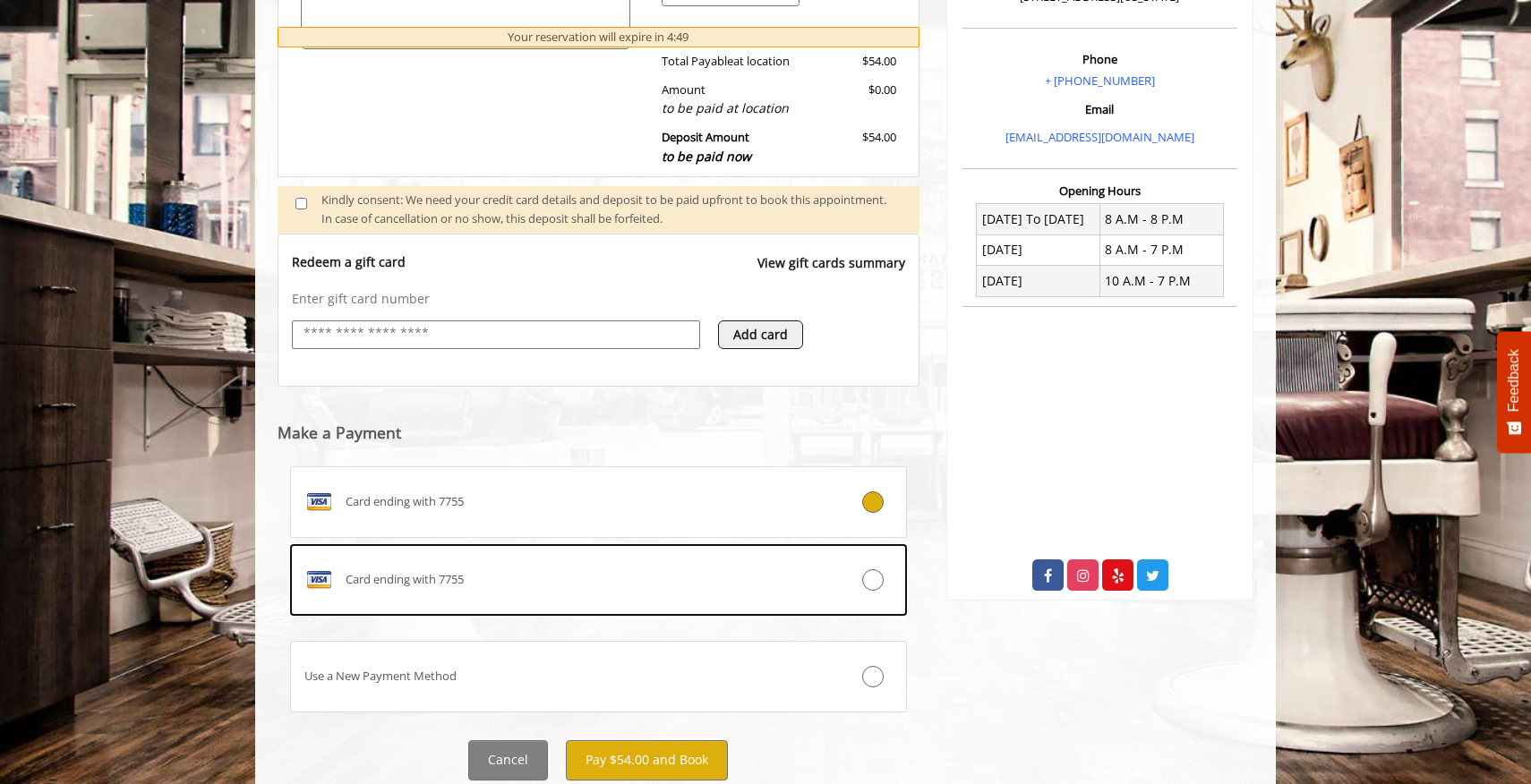
scroll to position [576, 0]
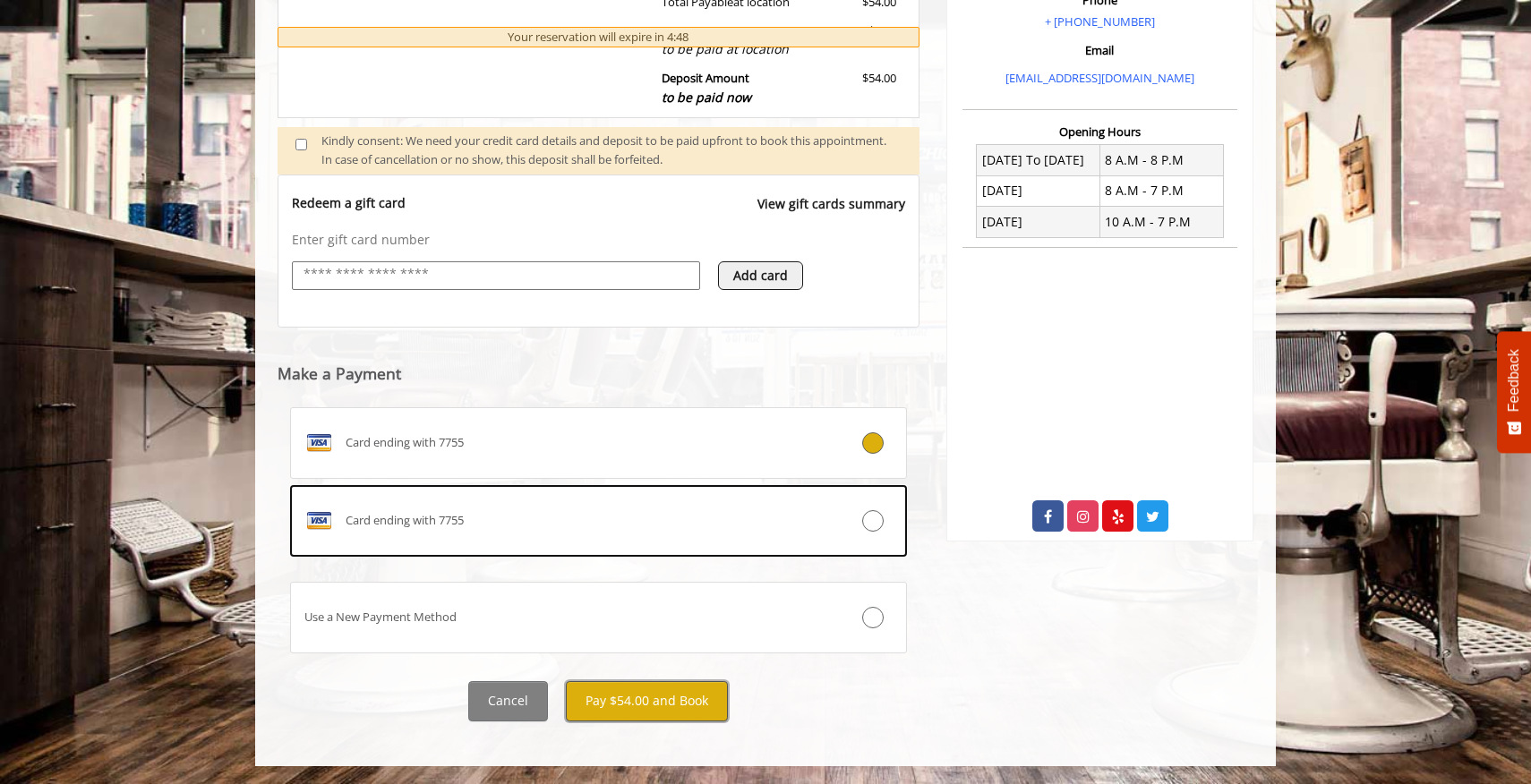
click at [657, 704] on button "Pay $54.00 and Book" at bounding box center [646, 700] width 162 height 40
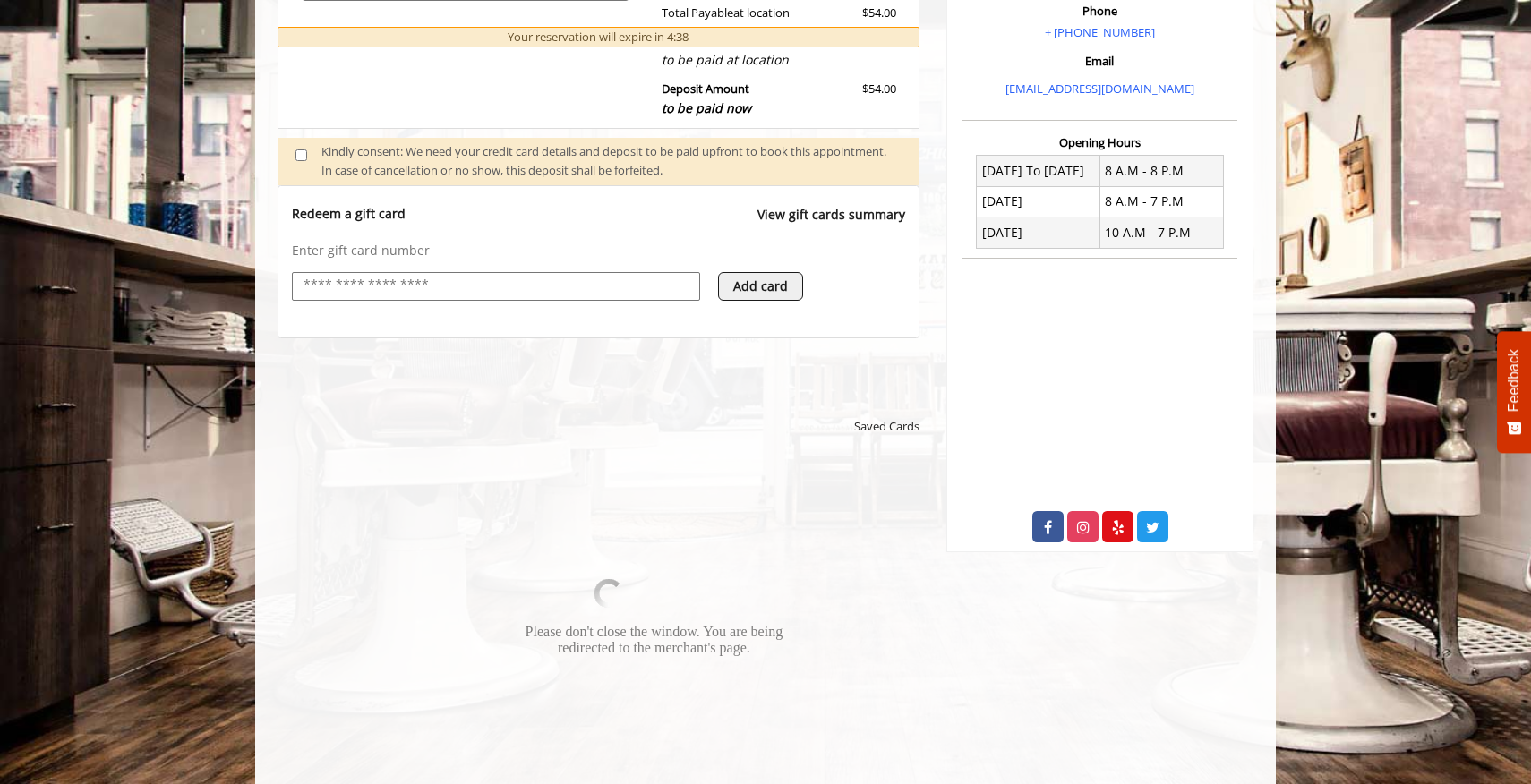
scroll to position [564, 0]
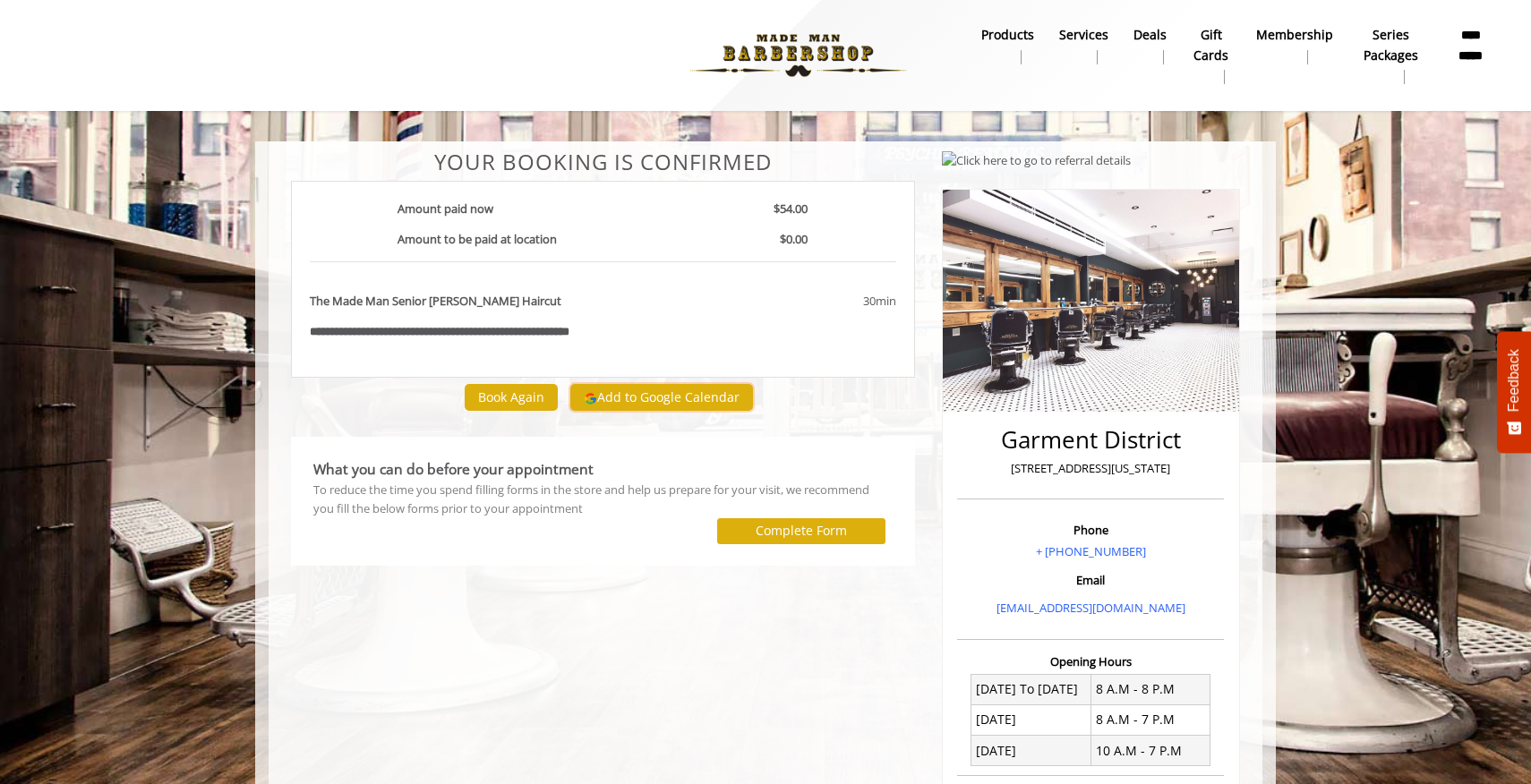
click at [635, 400] on button "Add to Google Calendar" at bounding box center [662, 397] width 183 height 27
